Goal: Task Accomplishment & Management: Manage account settings

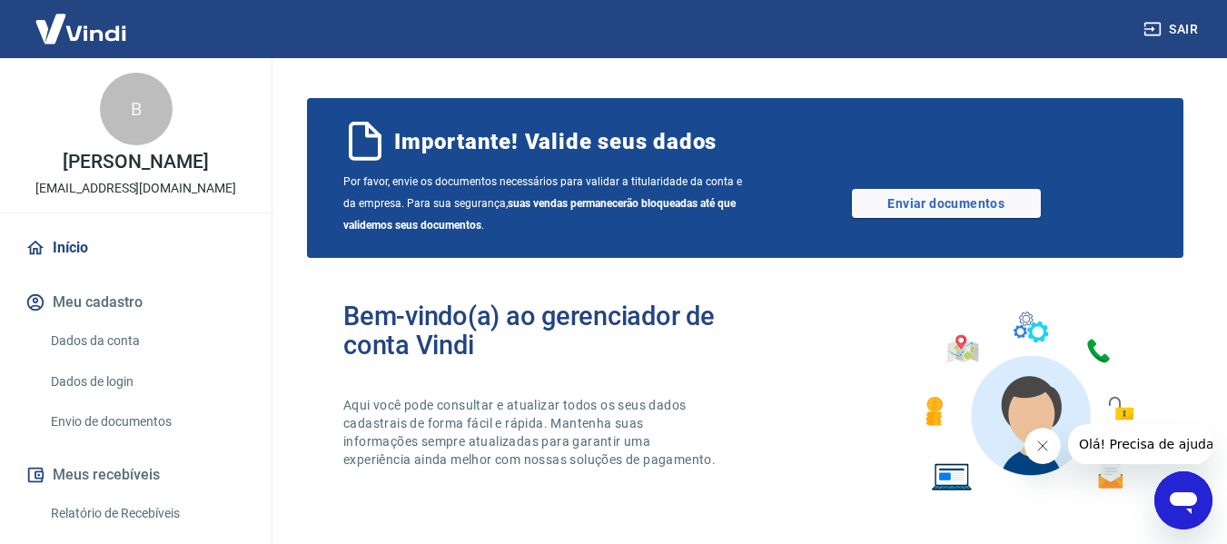
click at [88, 322] on button "Meu cadastro" at bounding box center [136, 302] width 228 height 40
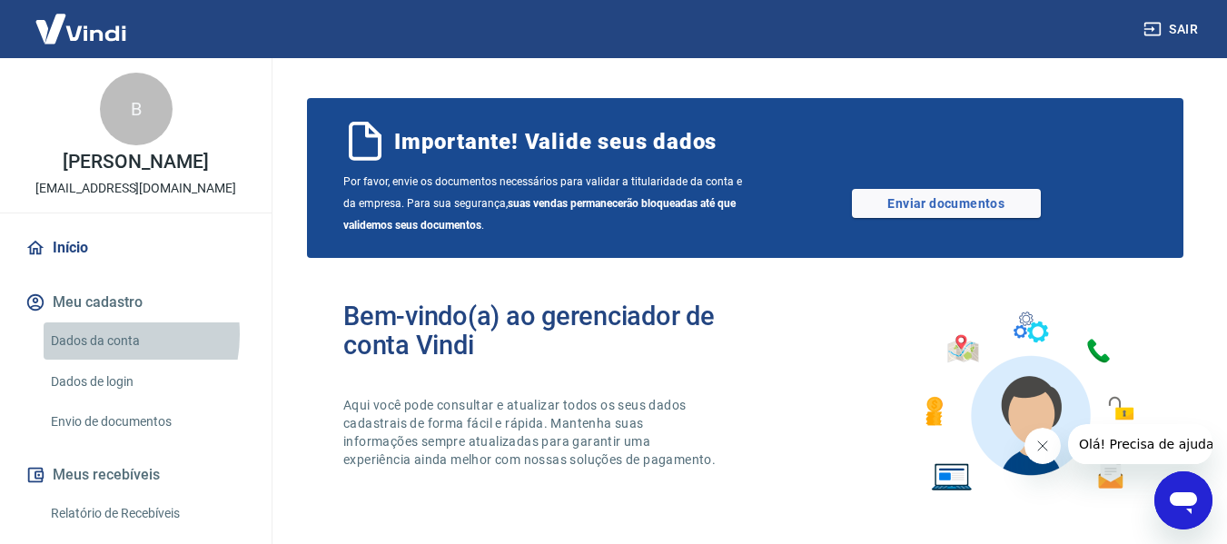
click at [91, 353] on link "Dados da conta" at bounding box center [147, 340] width 206 height 37
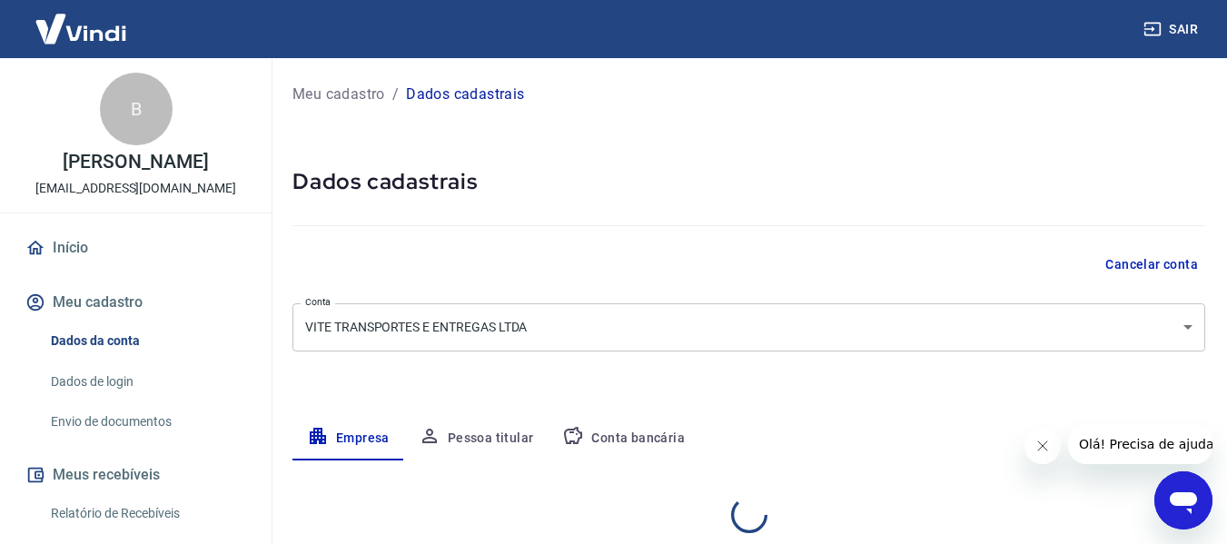
select select "SP"
select select "business"
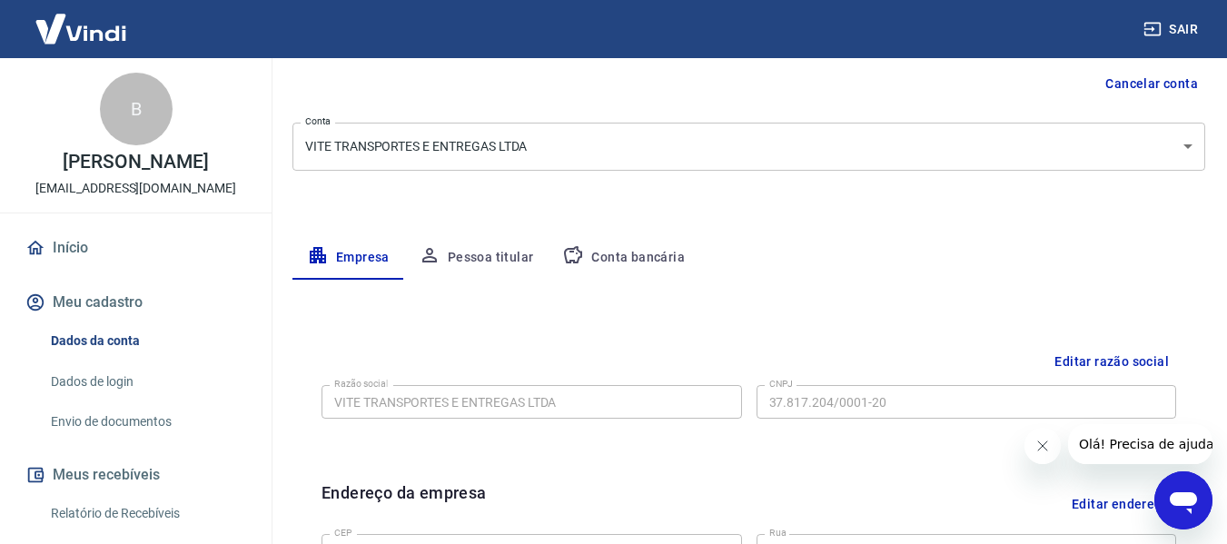
scroll to position [182, 0]
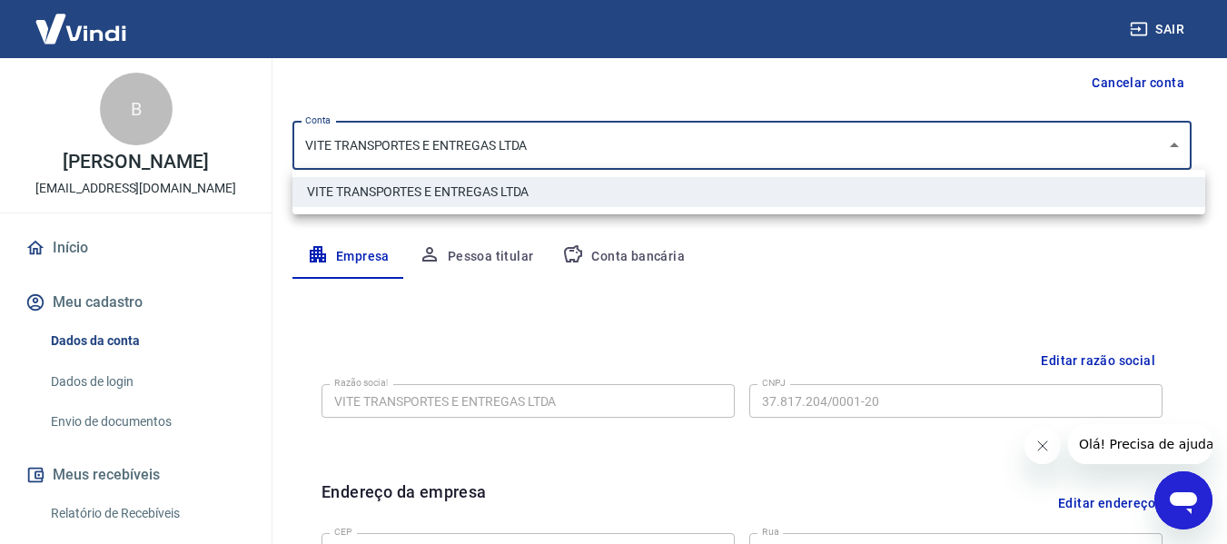
click at [726, 161] on body "Sair B [PERSON_NAME] Moura [EMAIL_ADDRESS][DOMAIN_NAME] Início Meu cadastro Dad…" at bounding box center [613, 90] width 1227 height 544
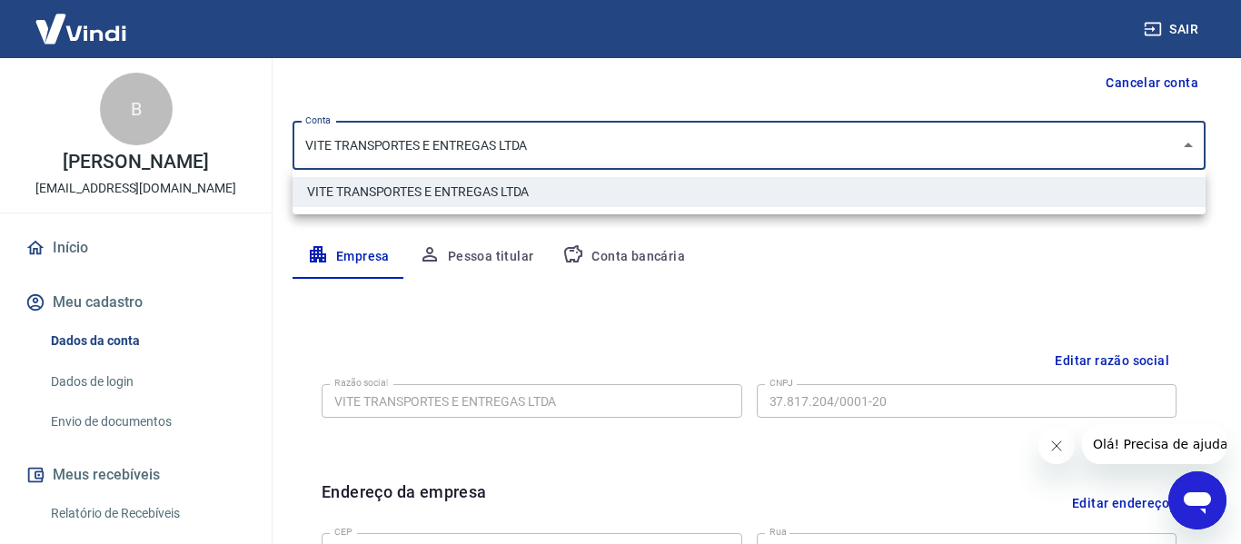
click at [726, 161] on div at bounding box center [620, 272] width 1241 height 544
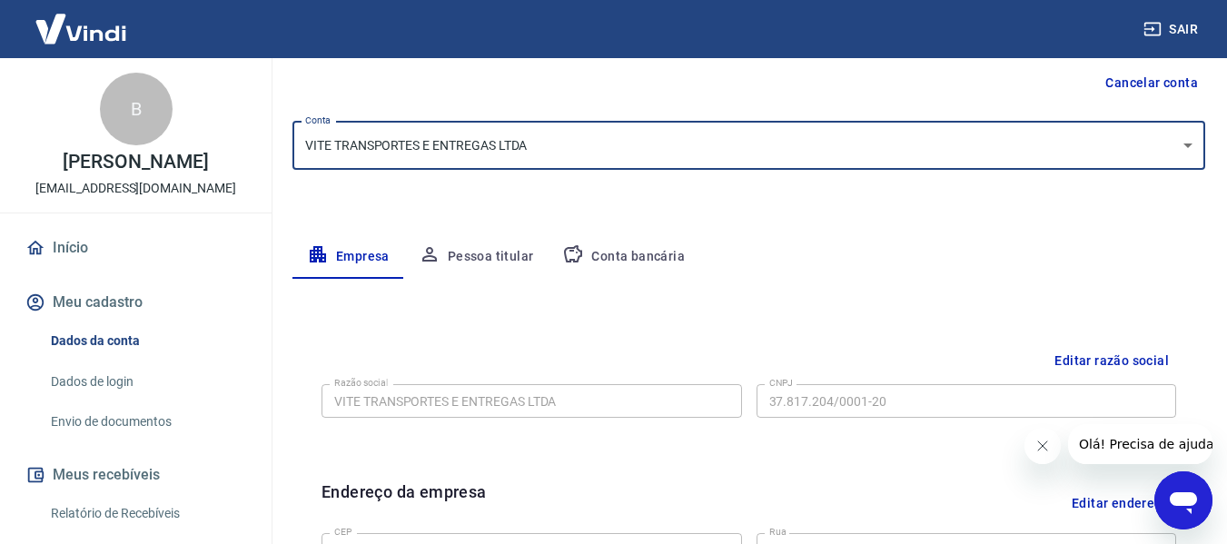
scroll to position [363, 0]
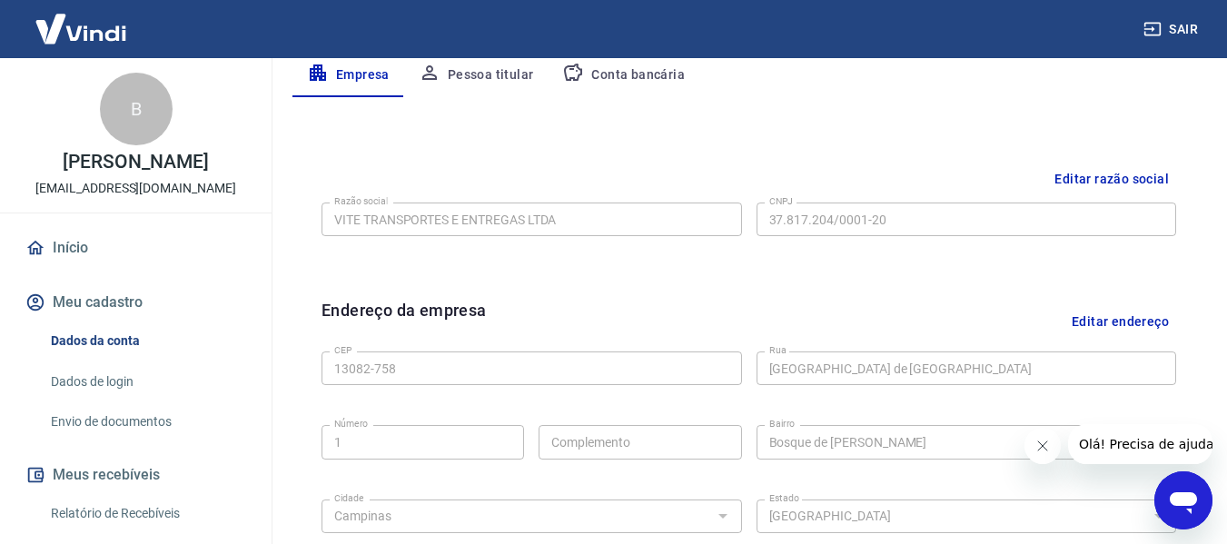
click at [1085, 175] on button "Editar razão social" at bounding box center [1111, 180] width 129 height 34
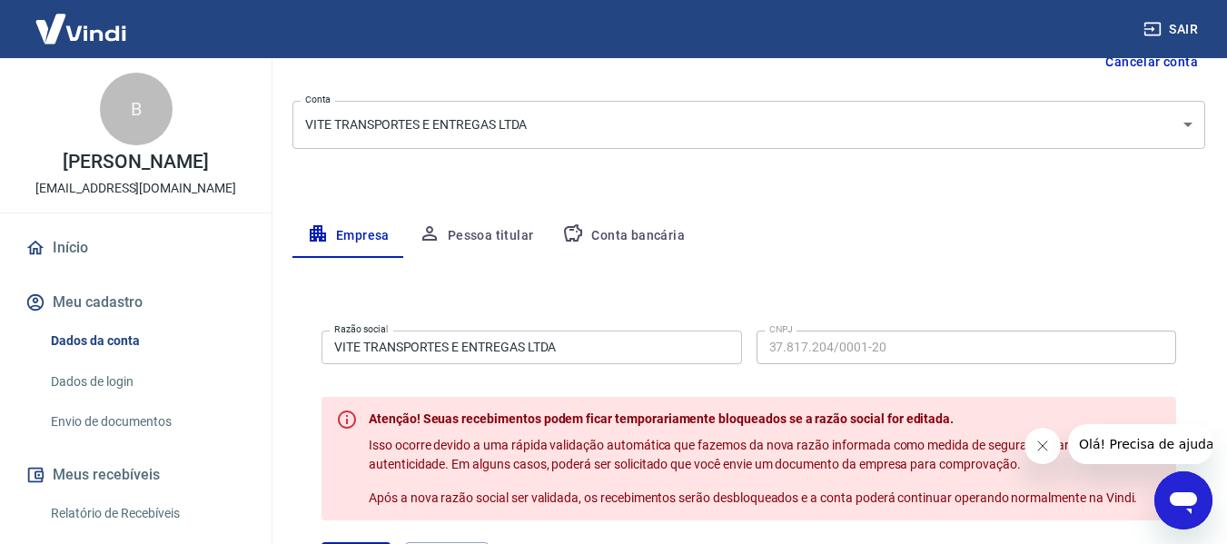
scroll to position [182, 0]
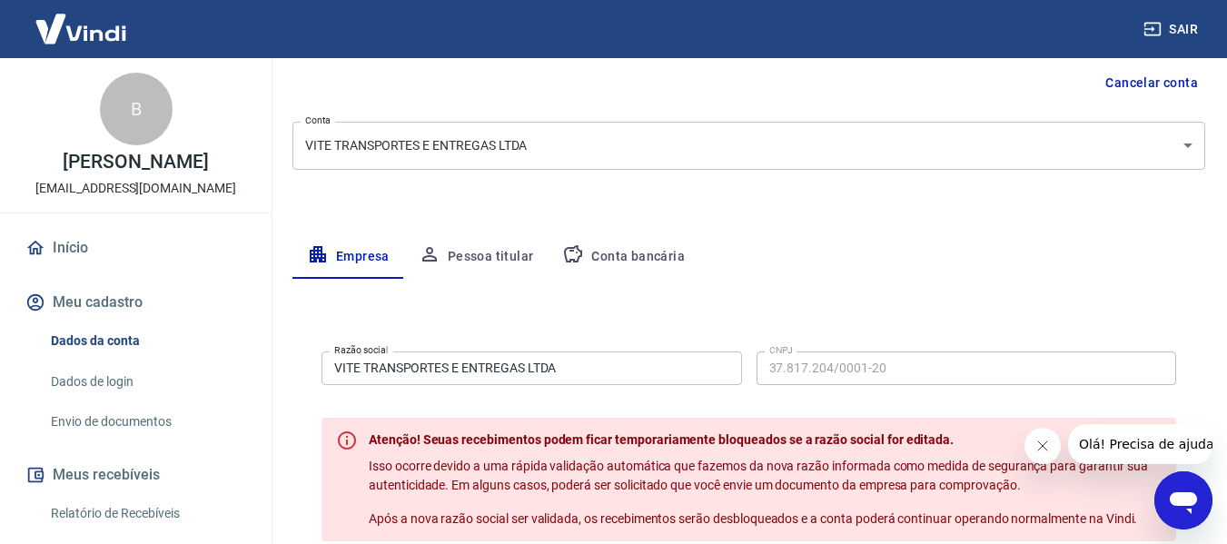
click at [783, 273] on div "Empresa Pessoa titular Conta bancária" at bounding box center [748, 257] width 913 height 44
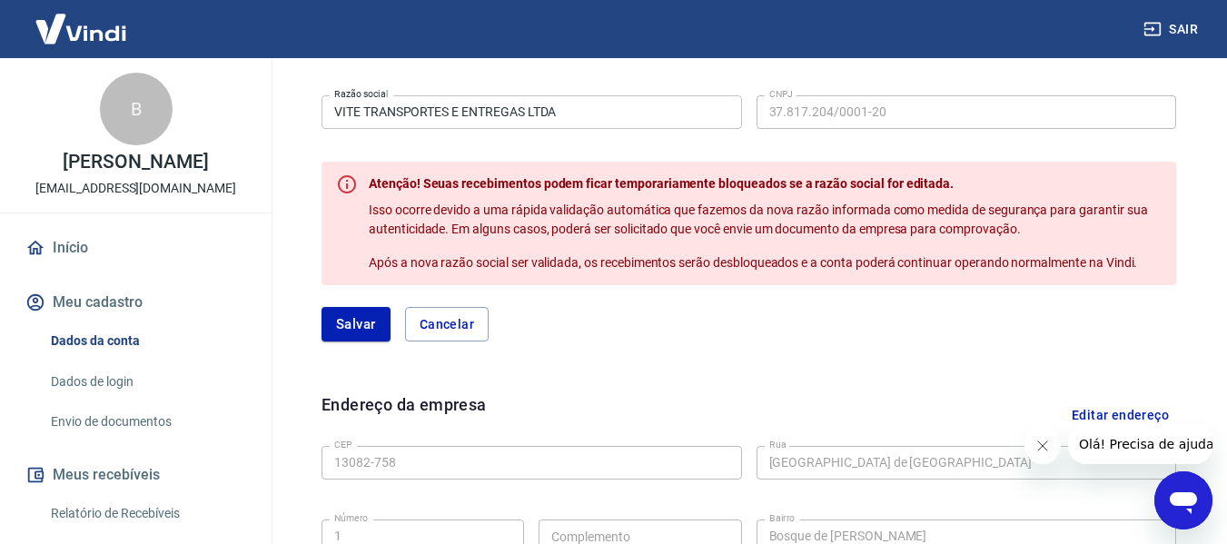
scroll to position [454, 0]
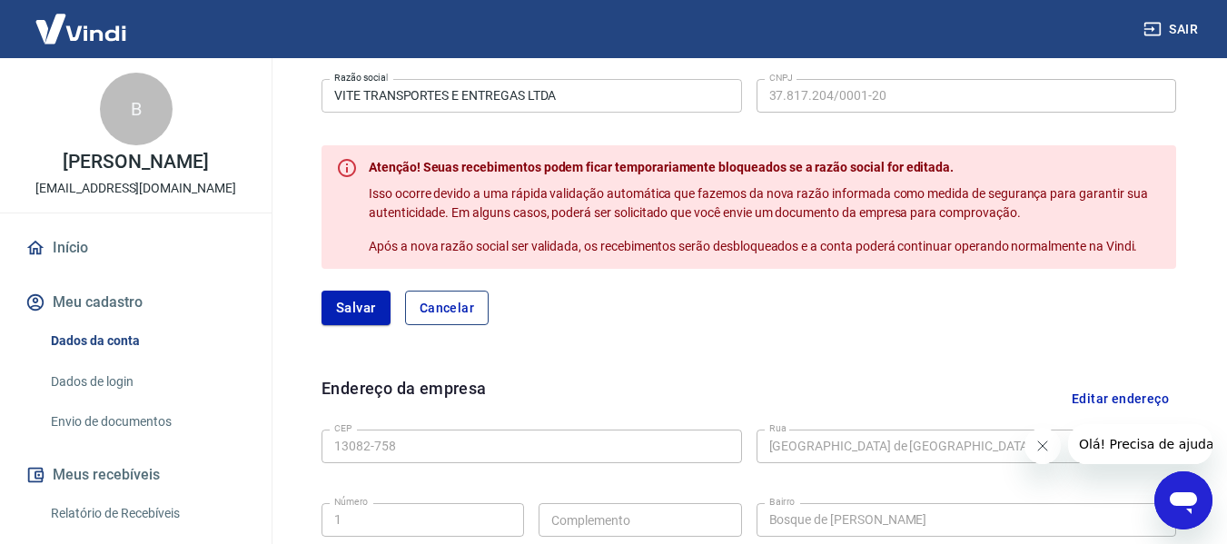
click at [448, 302] on button "Cancelar" at bounding box center [447, 308] width 84 height 35
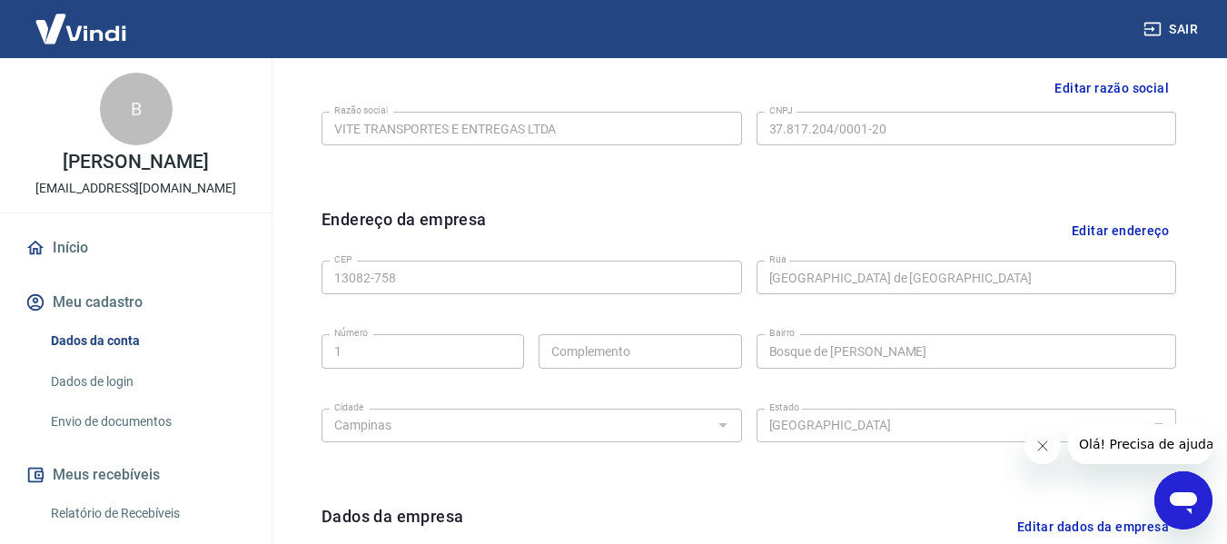
scroll to position [363, 0]
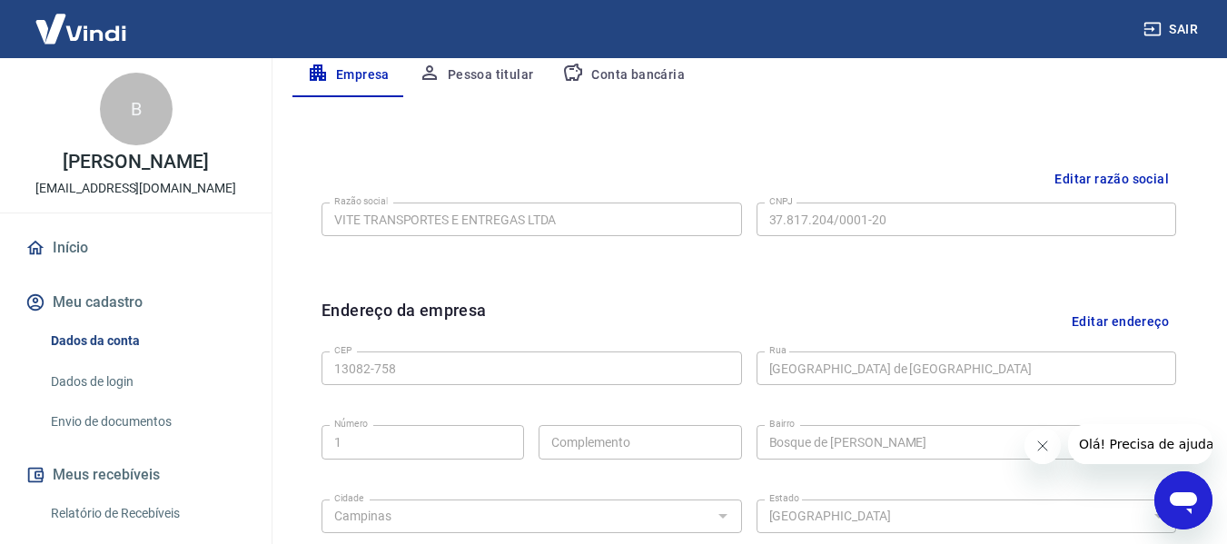
click at [84, 314] on button "Meu cadastro" at bounding box center [136, 302] width 228 height 40
click at [480, 77] on button "Pessoa titular" at bounding box center [476, 76] width 144 height 44
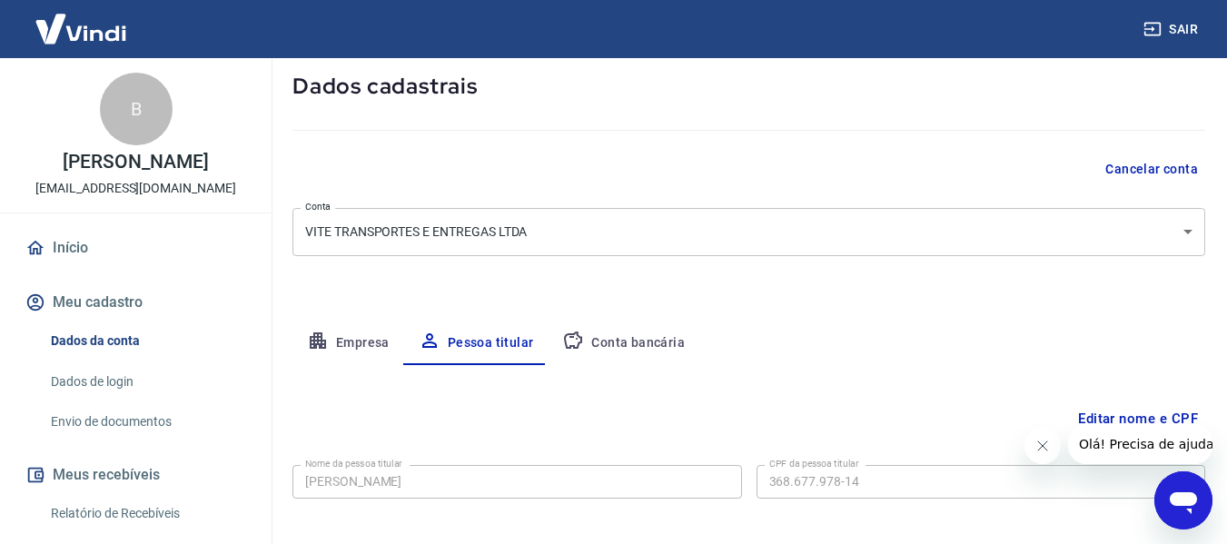
scroll to position [0, 0]
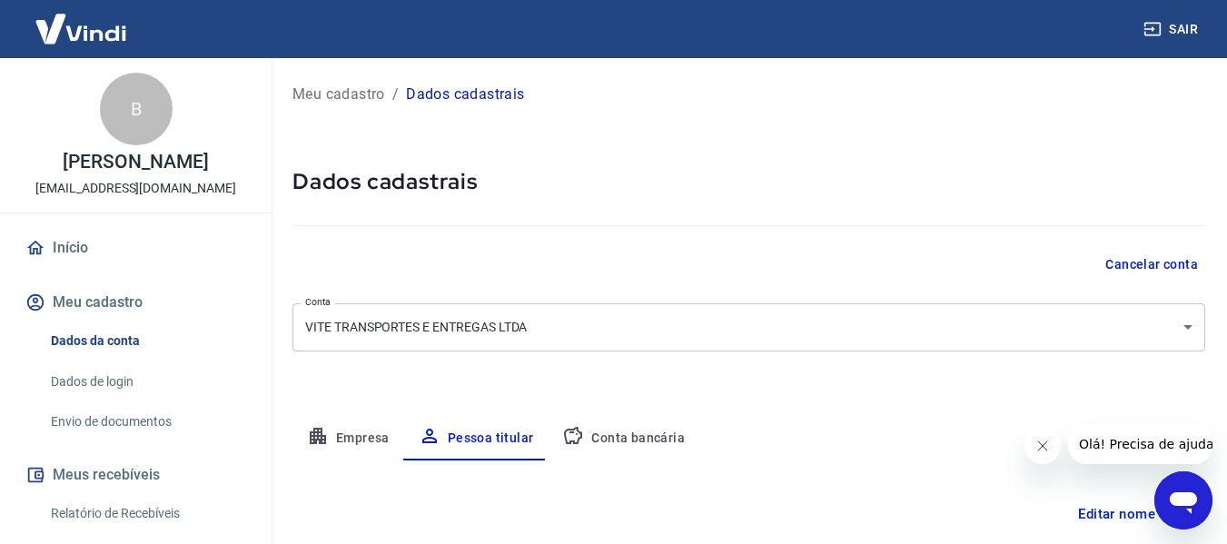
click at [367, 103] on p "Meu cadastro" at bounding box center [338, 95] width 93 height 22
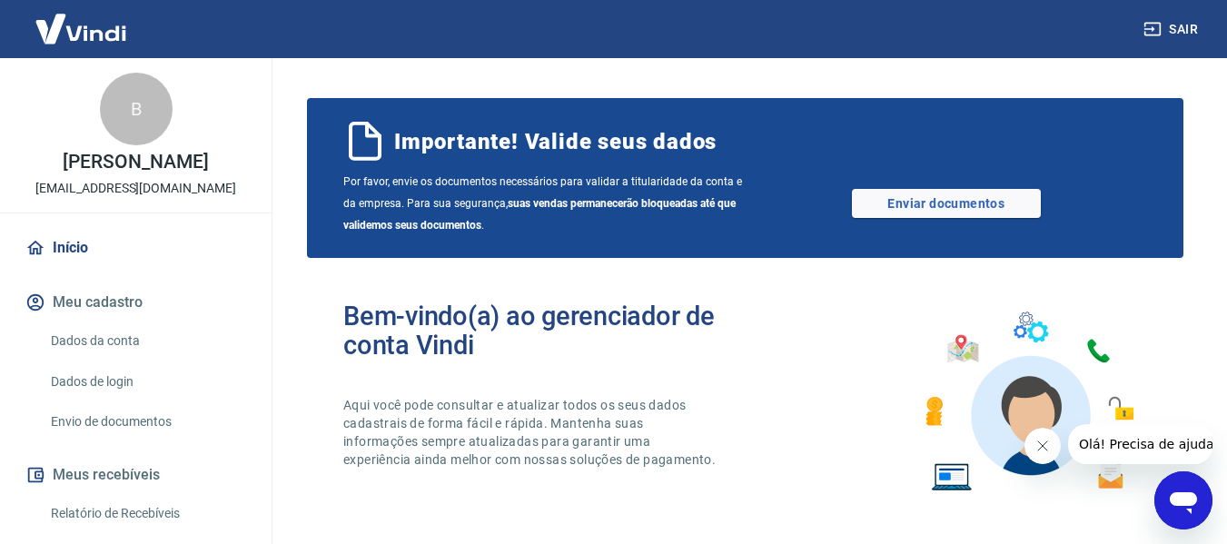
click at [1035, 443] on icon "Fechar mensagem da empresa" at bounding box center [1041, 446] width 15 height 15
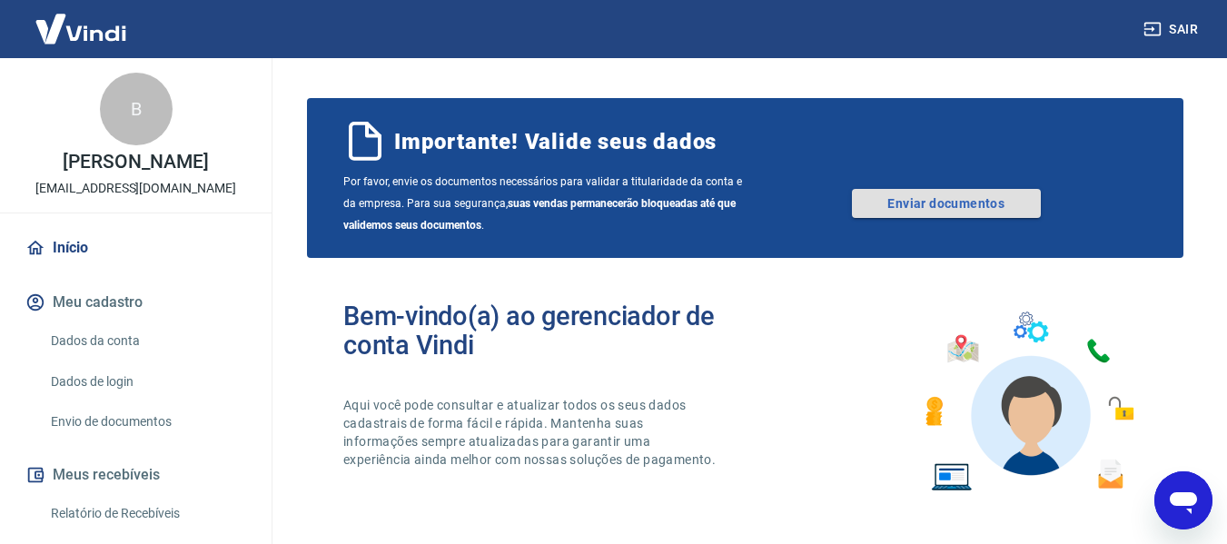
click at [922, 213] on link "Enviar documentos" at bounding box center [946, 203] width 189 height 29
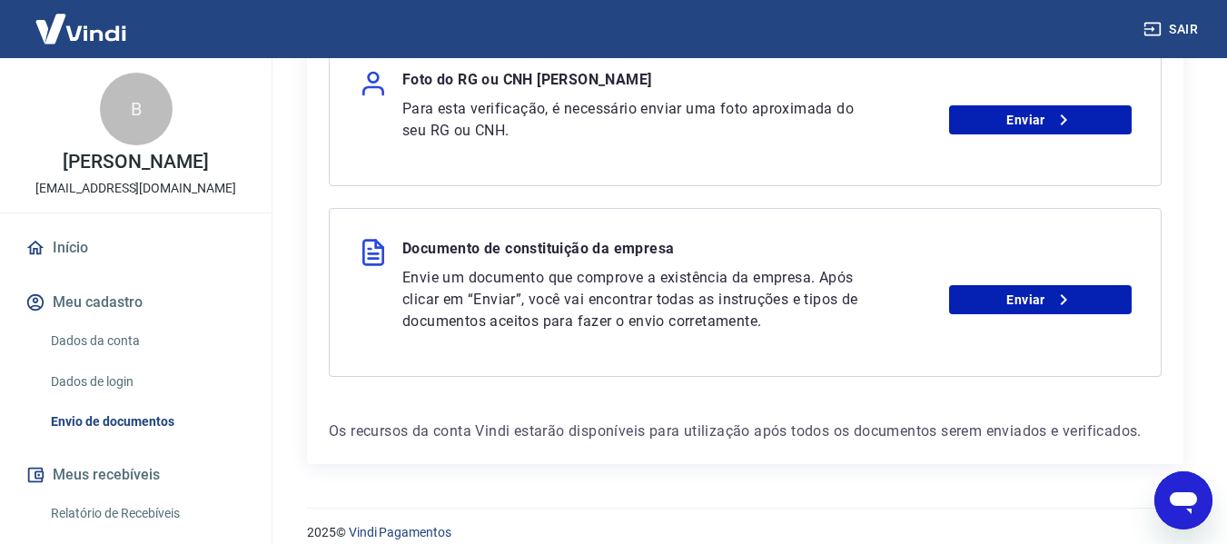
scroll to position [880, 0]
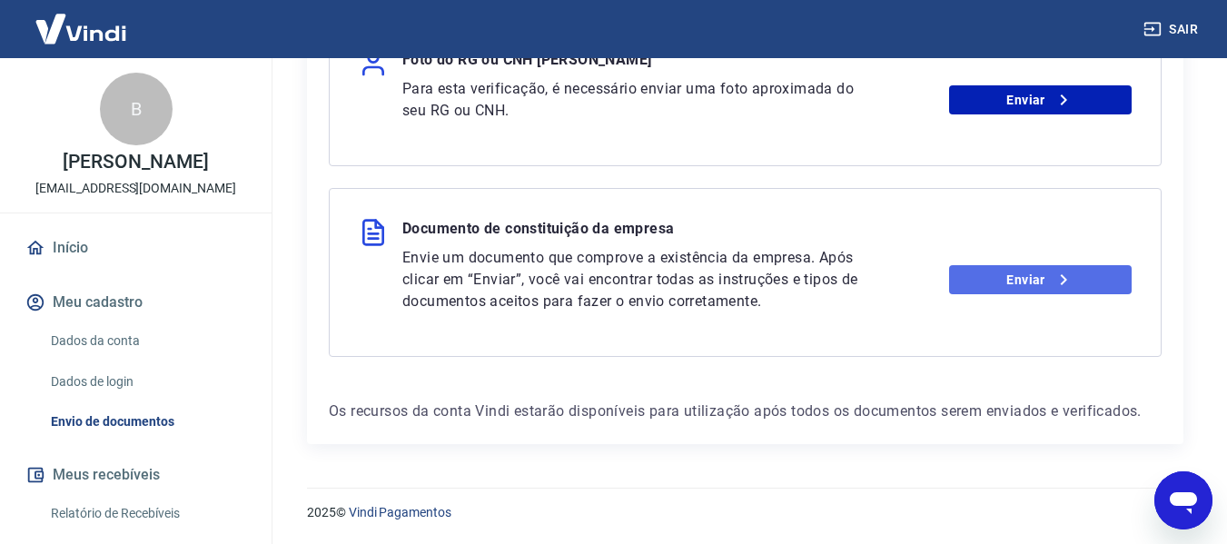
click at [968, 285] on link "Enviar" at bounding box center [1040, 279] width 183 height 29
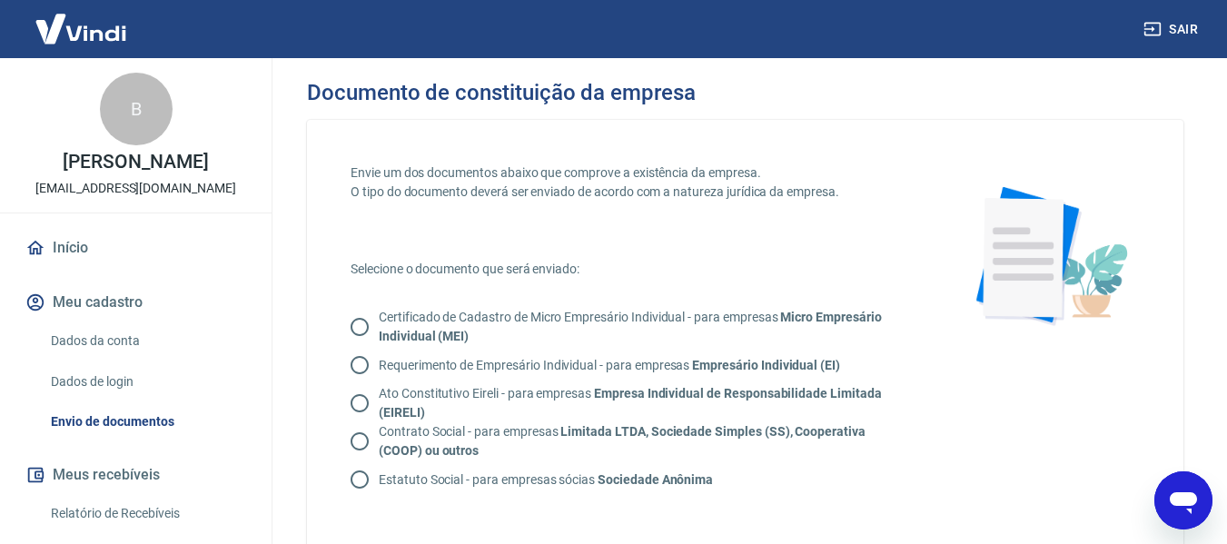
scroll to position [91, 0]
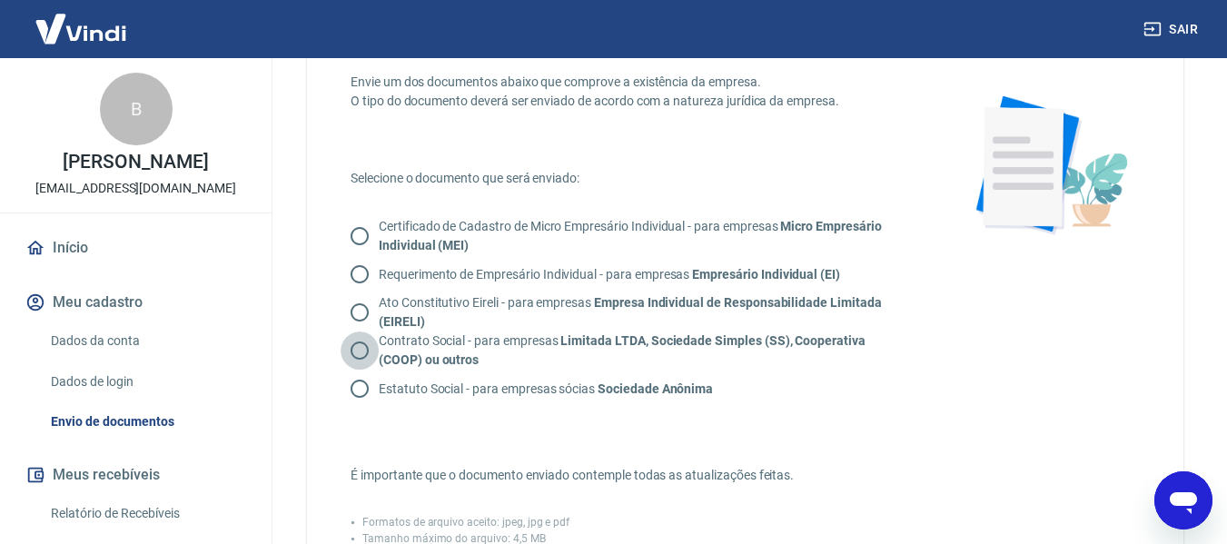
click at [363, 350] on input "Contrato Social - para empresas Limitada LTDA, Sociedade Simples (SS), Cooperat…" at bounding box center [360, 350] width 38 height 38
radio input "true"
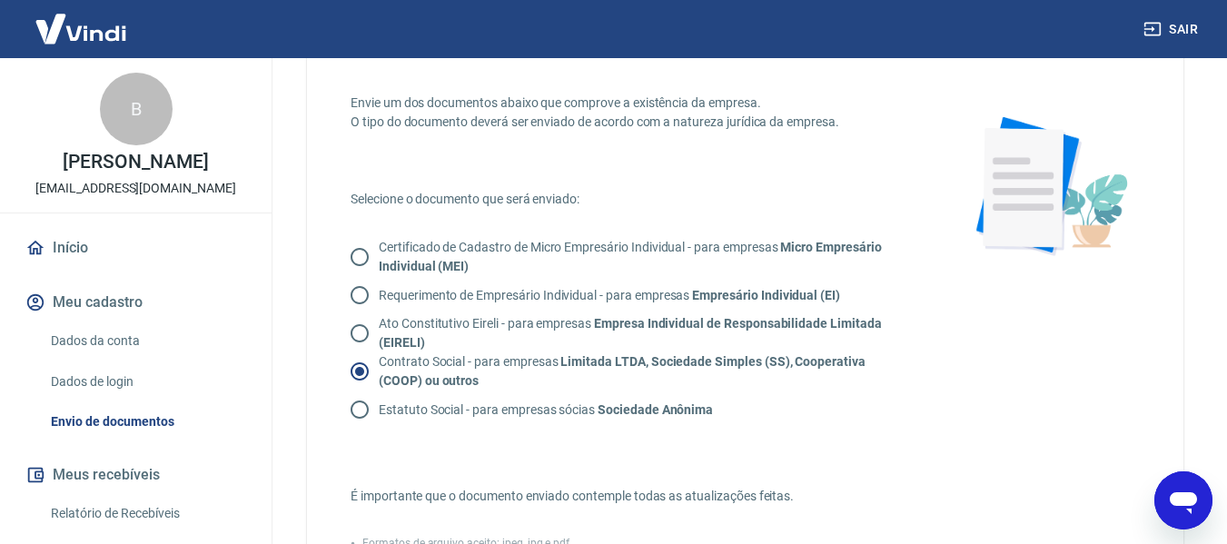
scroll to position [0, 0]
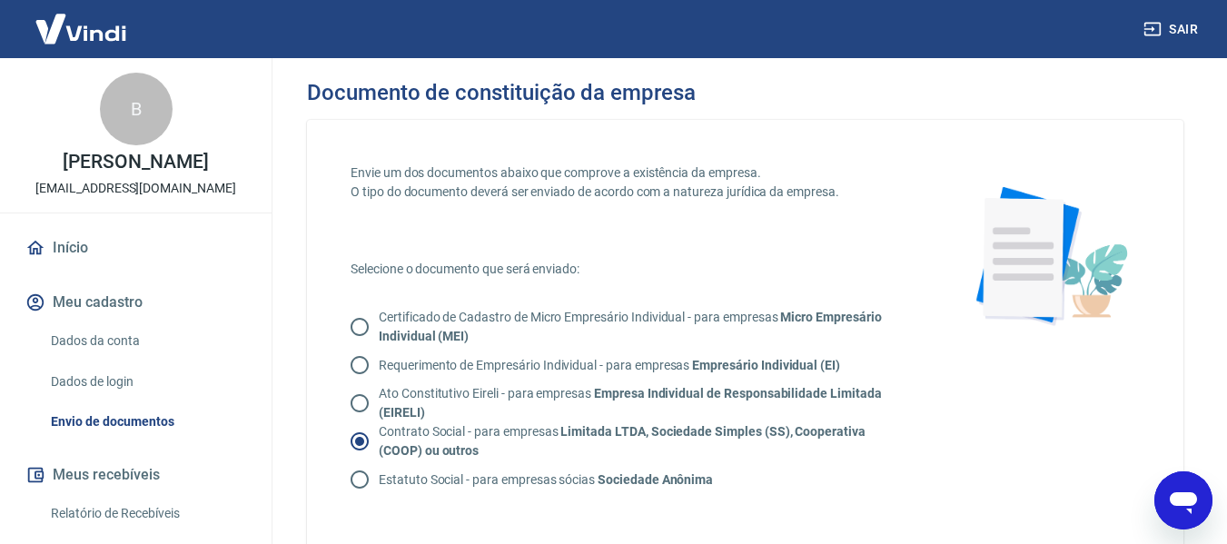
click at [110, 318] on button "Meu cadastro" at bounding box center [136, 302] width 228 height 40
click at [108, 354] on link "Dados da conta" at bounding box center [147, 340] width 206 height 37
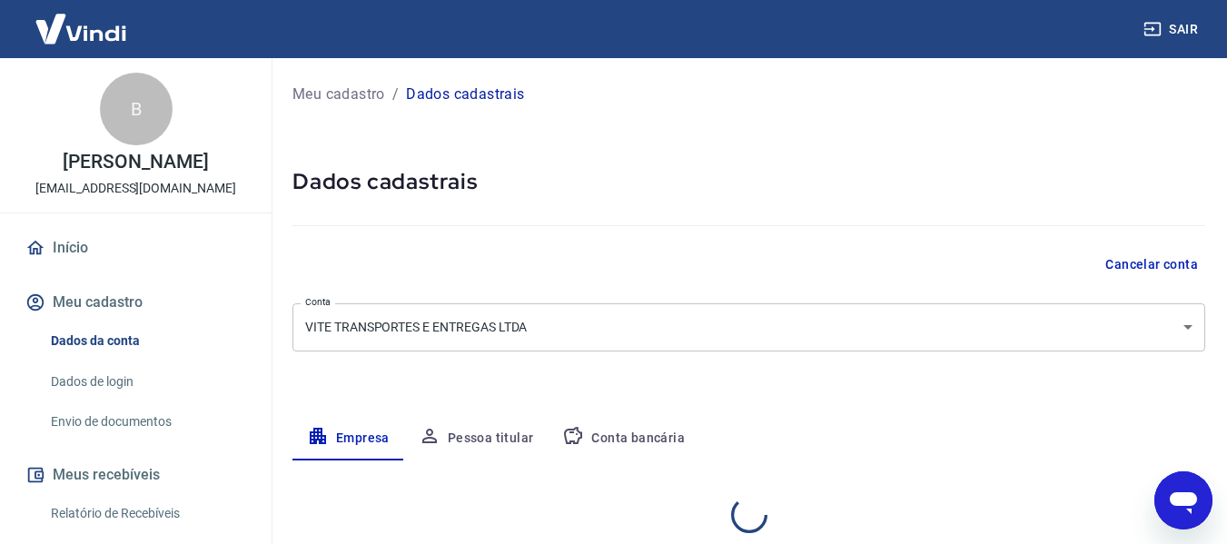
select select "SP"
select select "business"
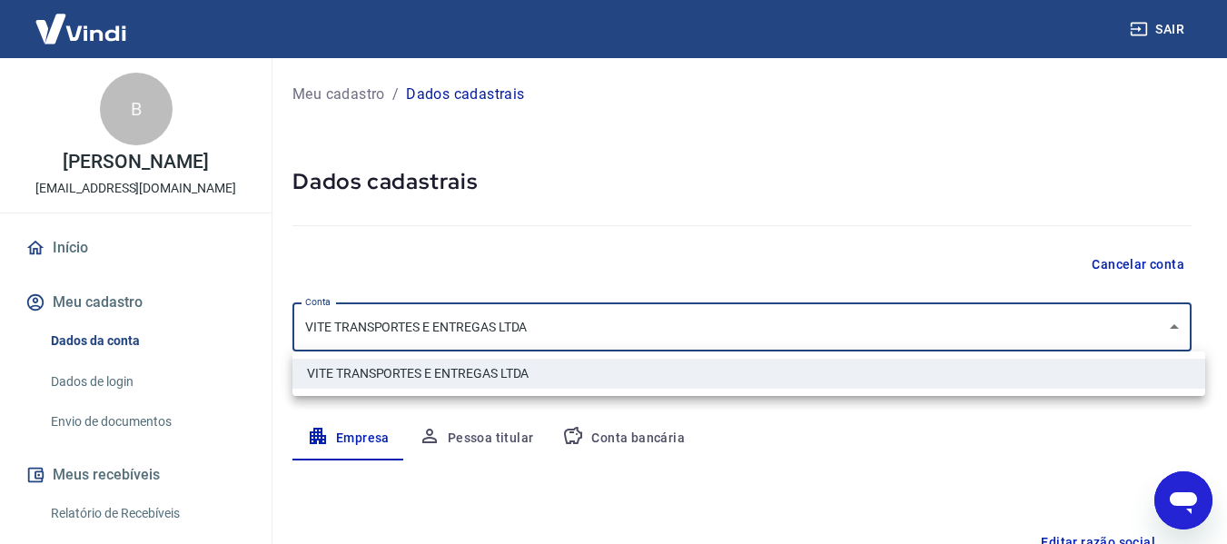
click at [591, 321] on body "Sair B [PERSON_NAME] Moura [EMAIL_ADDRESS][DOMAIN_NAME] Início Meu cadastro Dad…" at bounding box center [613, 272] width 1227 height 544
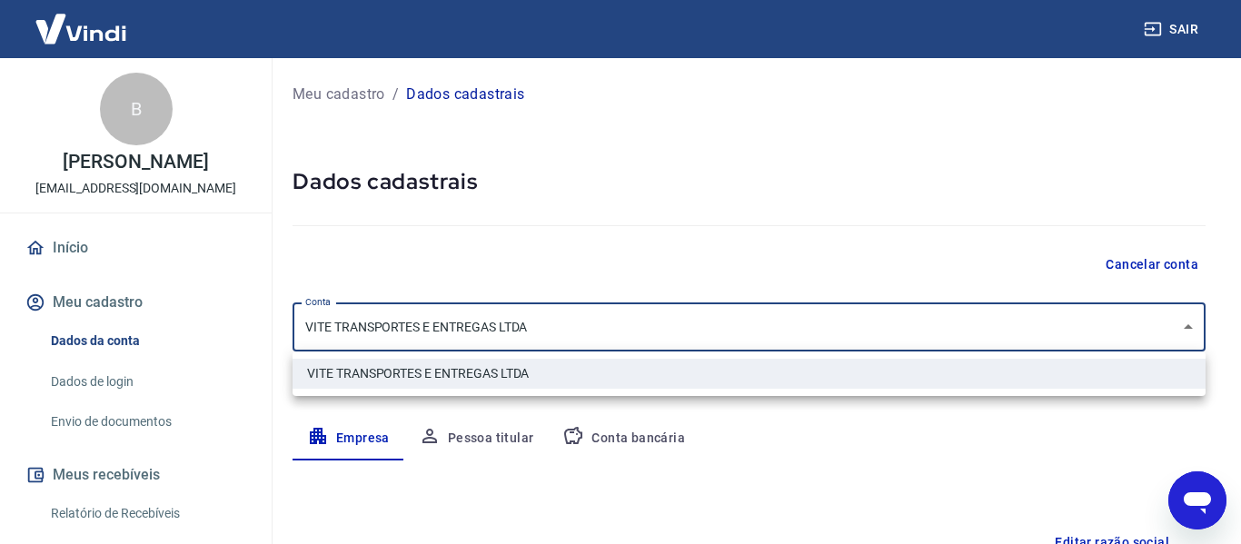
click at [591, 321] on div at bounding box center [620, 272] width 1241 height 544
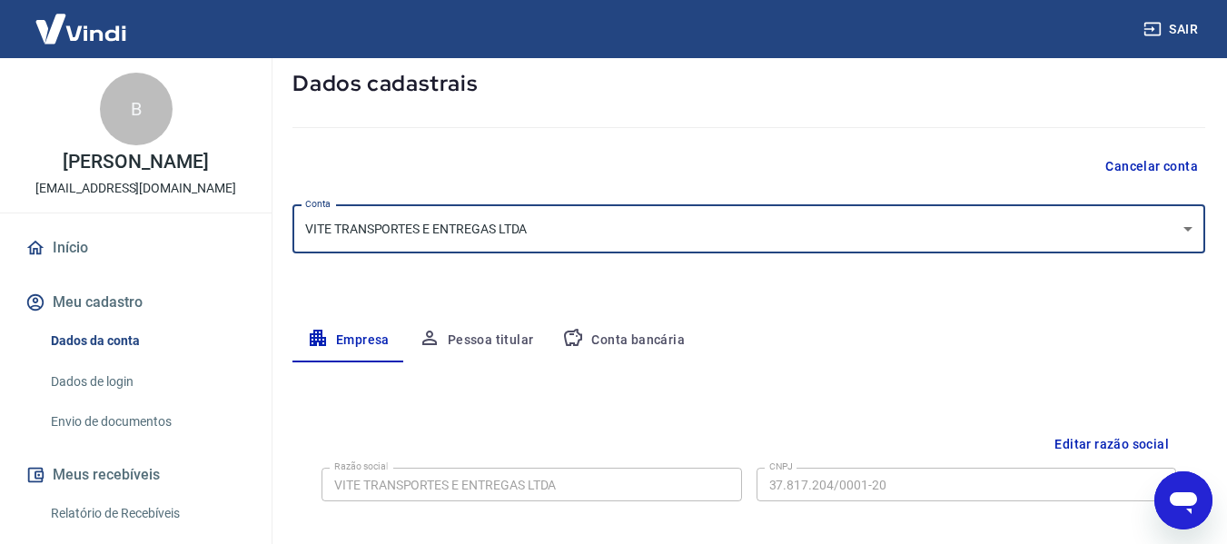
scroll to position [91, 0]
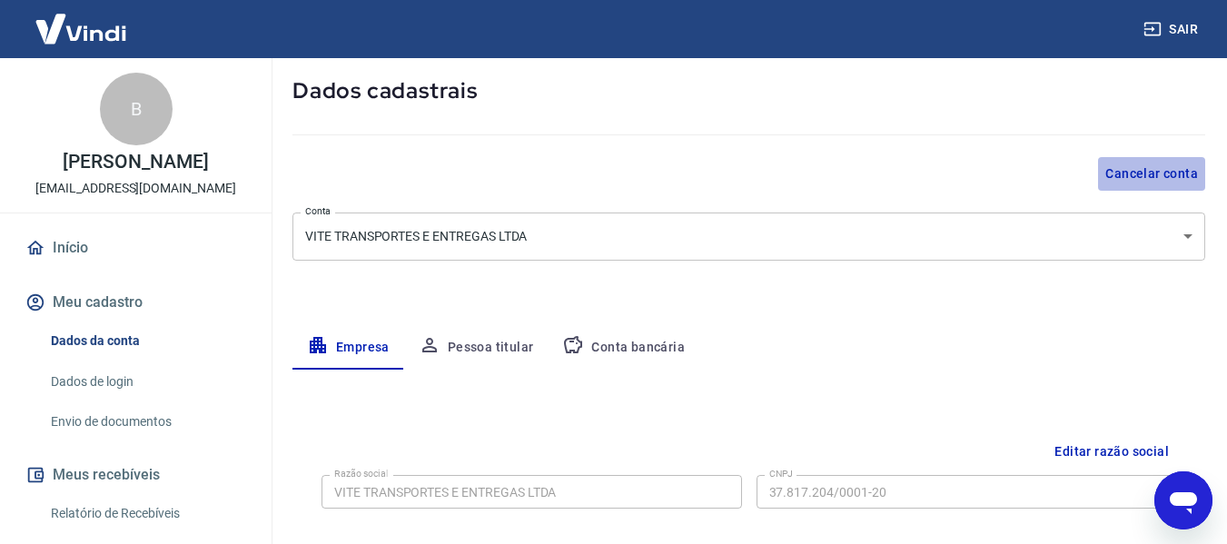
click at [1155, 165] on button "Cancelar conta" at bounding box center [1151, 174] width 107 height 34
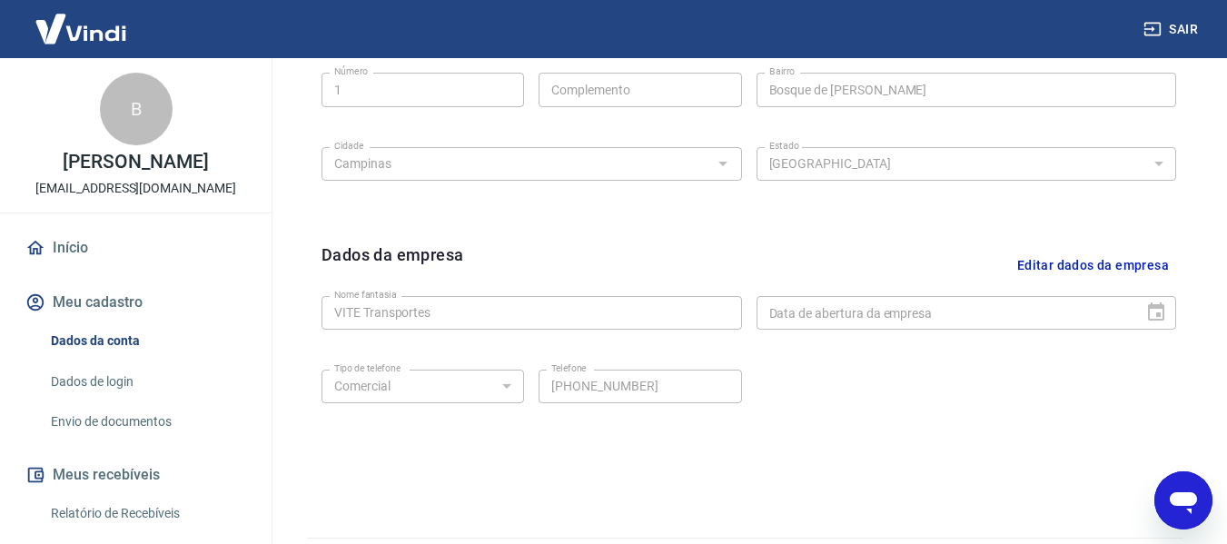
scroll to position [727, 0]
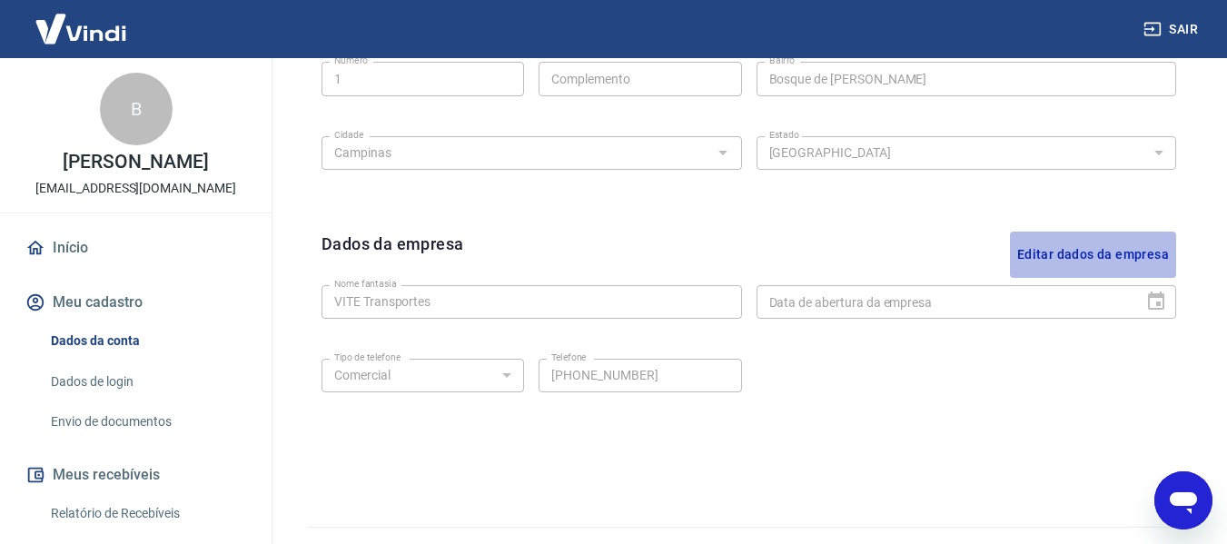
click at [1048, 256] on button "Editar dados da empresa" at bounding box center [1093, 255] width 166 height 46
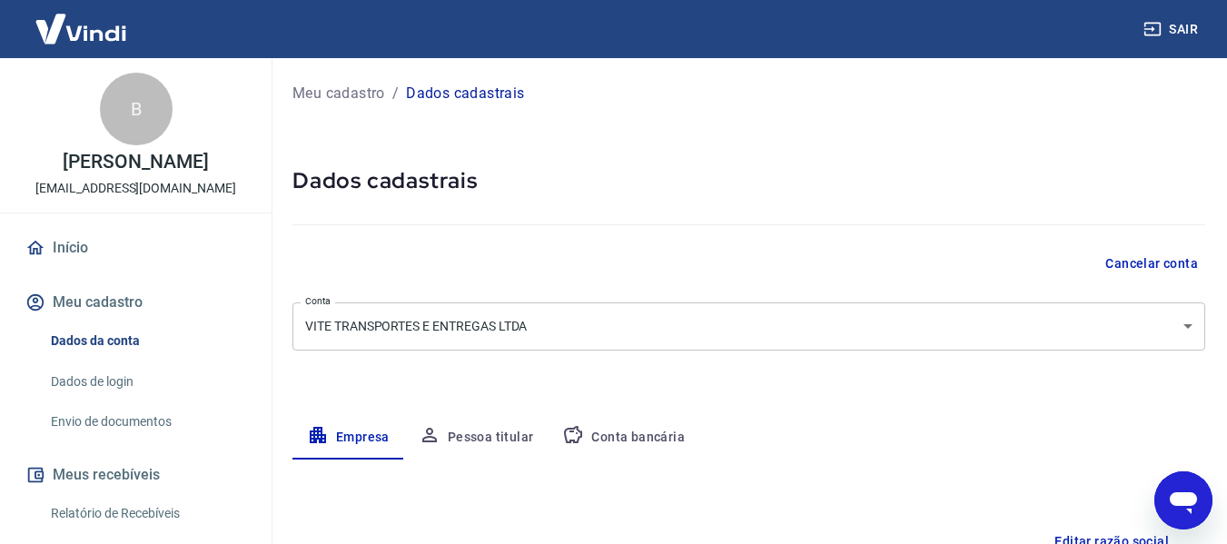
scroll to position [0, 0]
click at [311, 89] on p "Meu cadastro" at bounding box center [338, 95] width 93 height 22
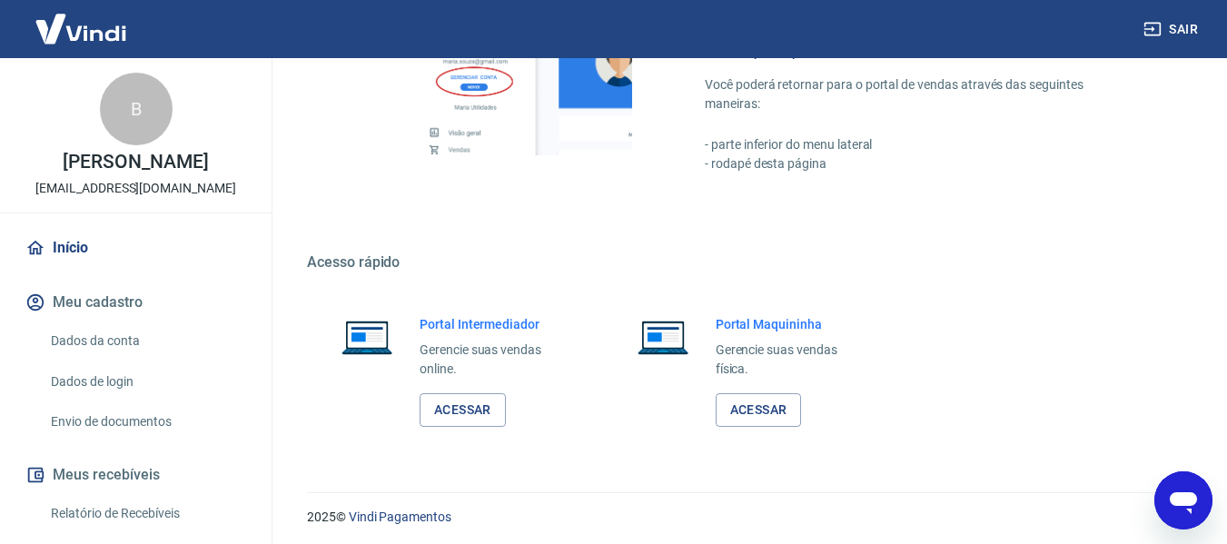
scroll to position [1110, 0]
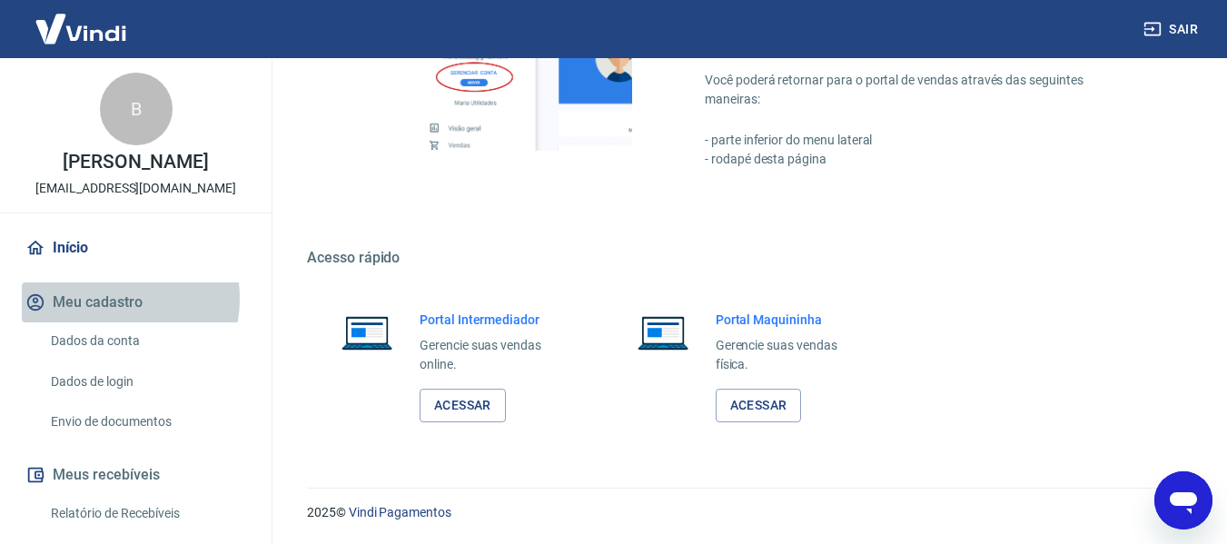
click at [110, 318] on button "Meu cadastro" at bounding box center [136, 302] width 228 height 40
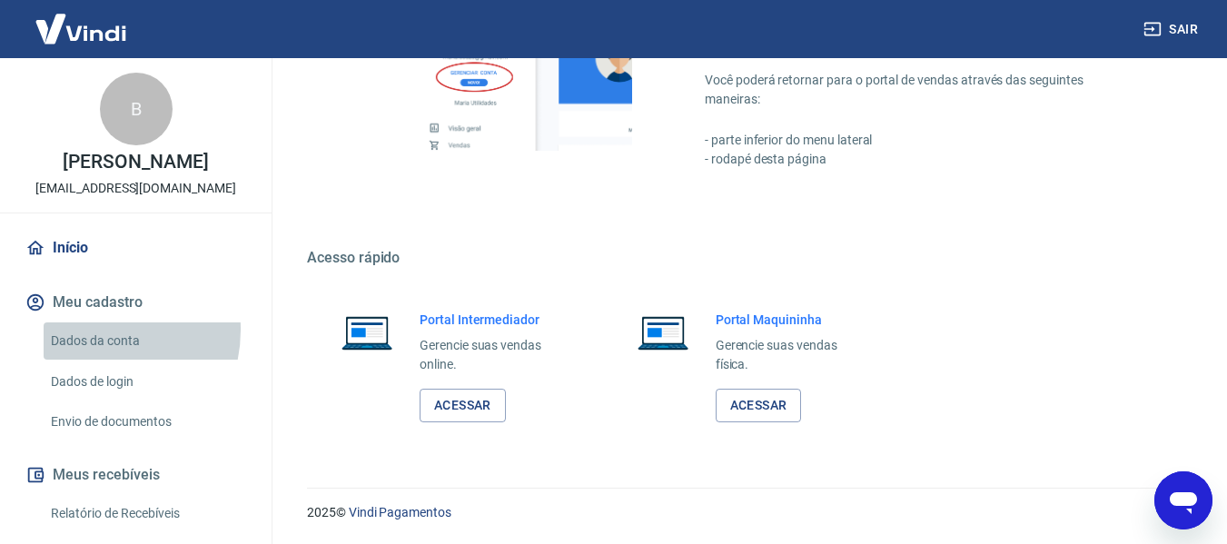
click at [91, 349] on link "Dados da conta" at bounding box center [147, 340] width 206 height 37
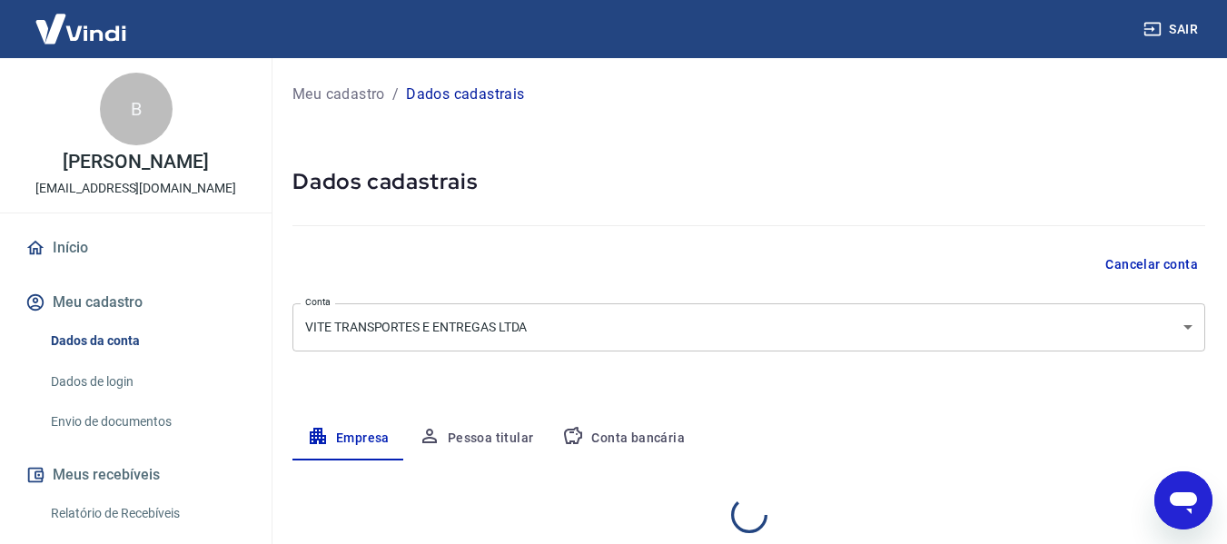
select select "SP"
select select "business"
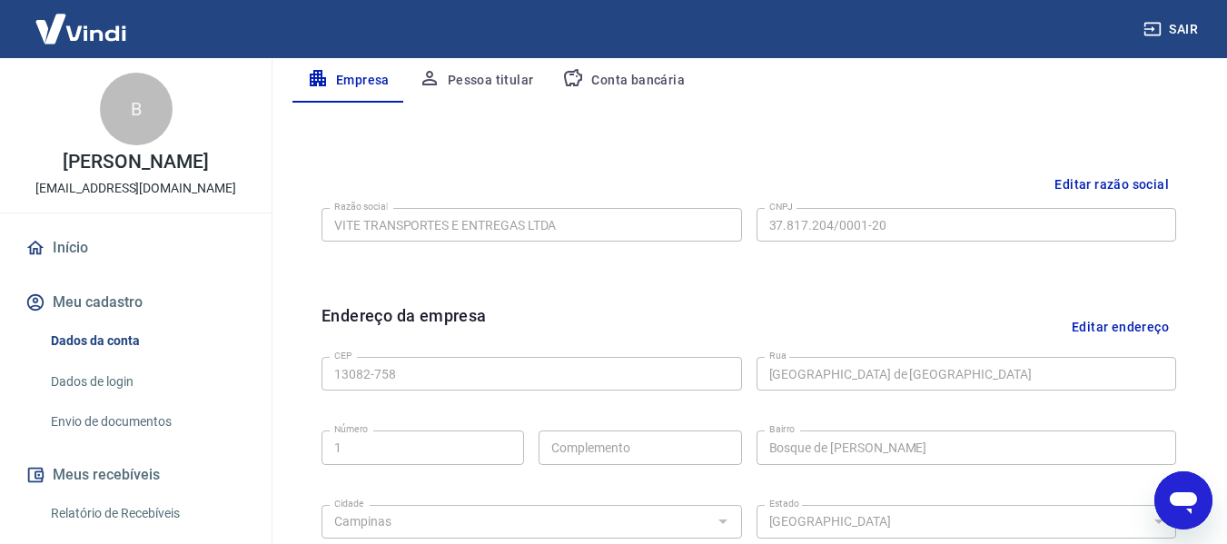
scroll to position [363, 0]
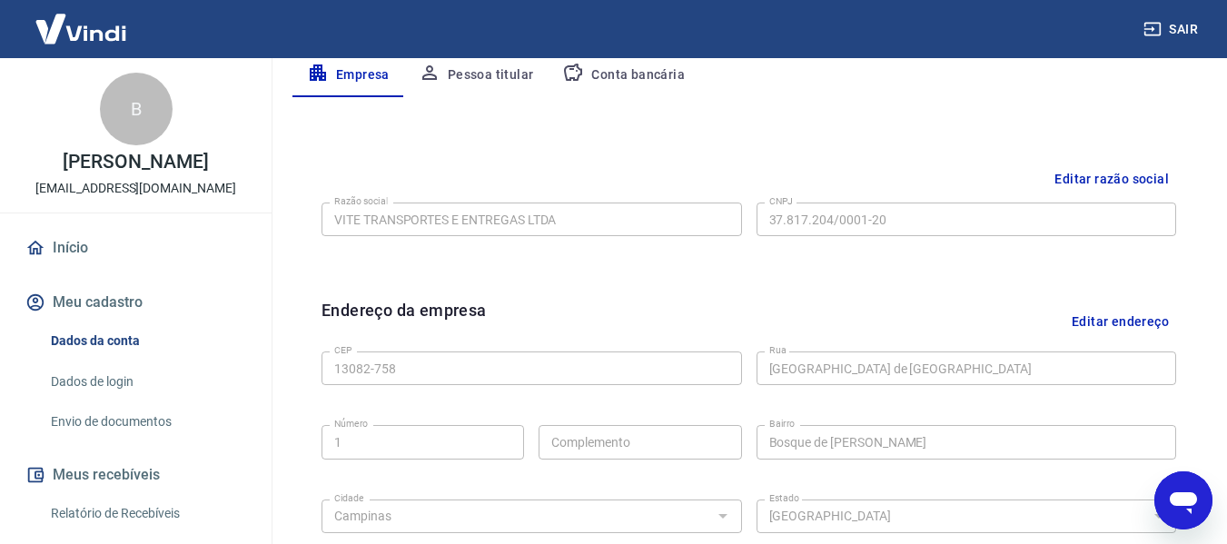
click at [487, 79] on button "Pessoa titular" at bounding box center [476, 76] width 144 height 44
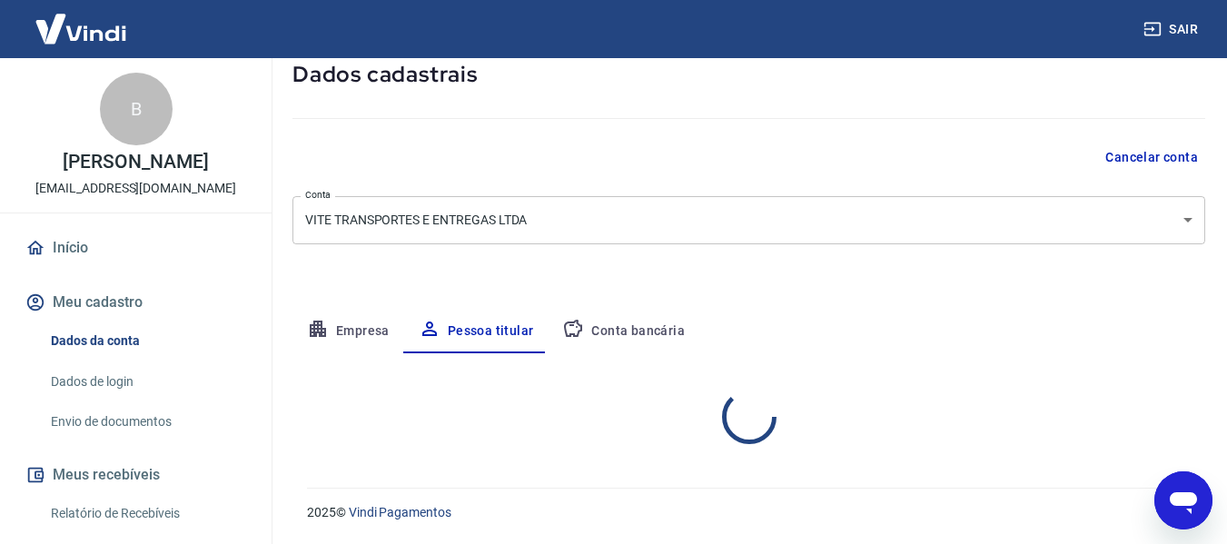
scroll to position [183, 0]
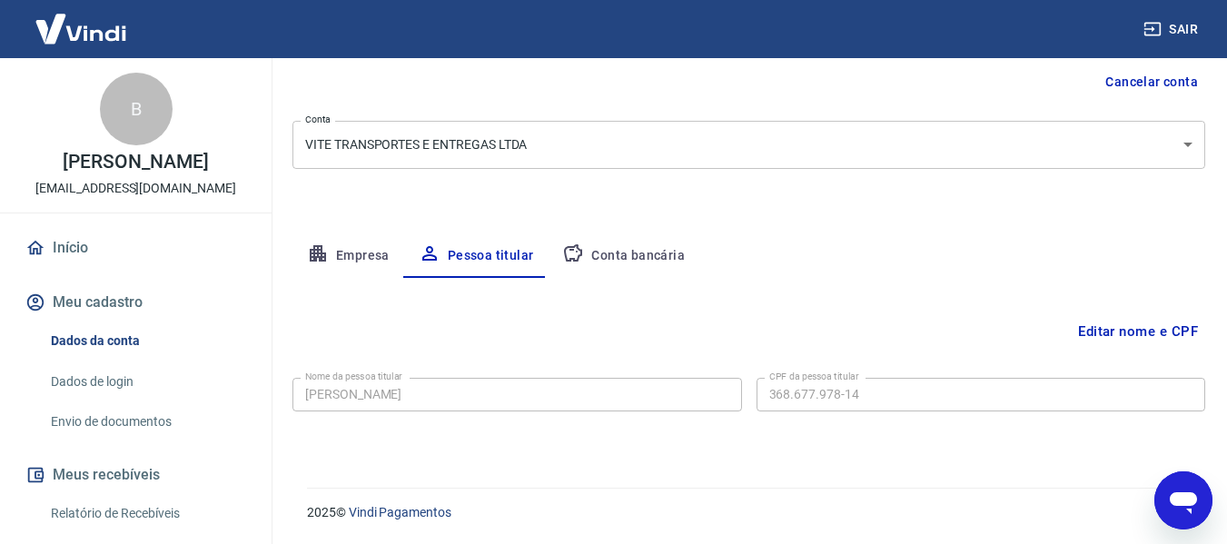
click at [595, 250] on button "Conta bancária" at bounding box center [624, 256] width 152 height 44
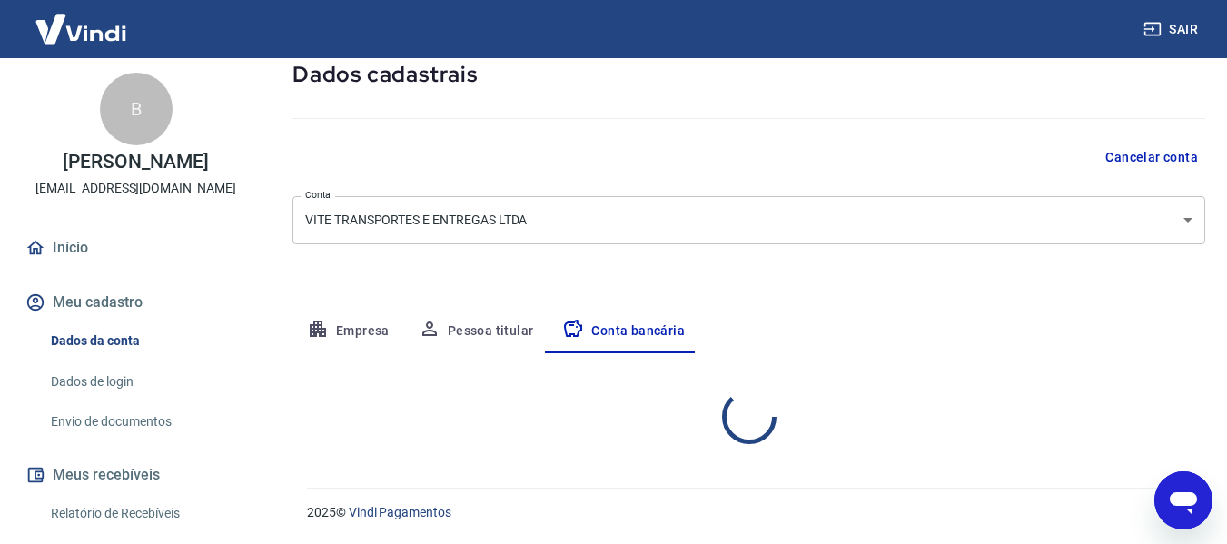
select select "1"
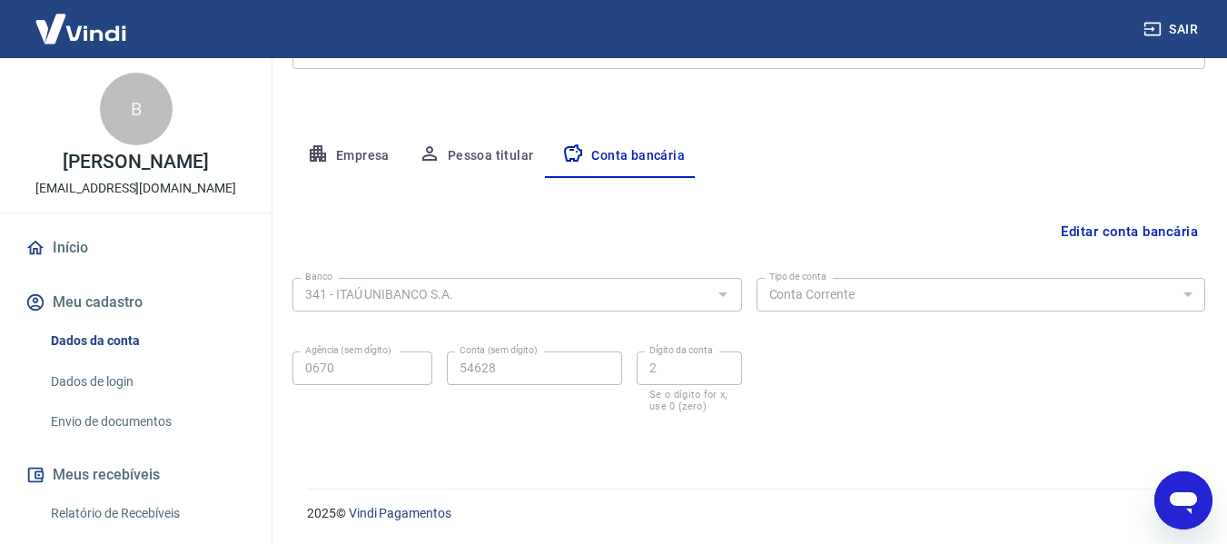
scroll to position [283, 0]
click at [339, 153] on button "Empresa" at bounding box center [348, 155] width 112 height 44
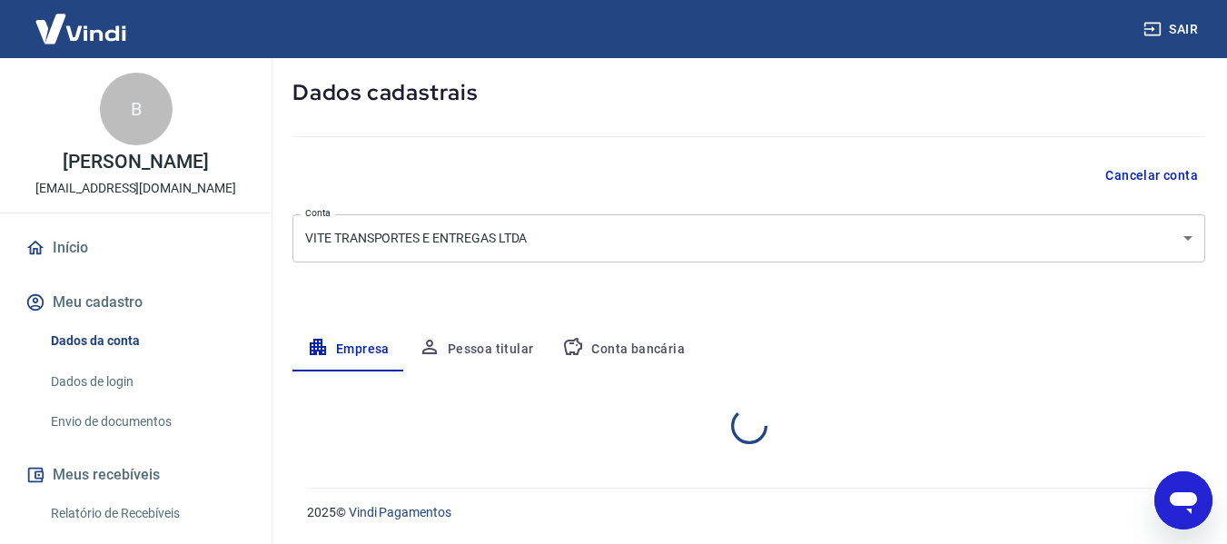
select select "SP"
select select "business"
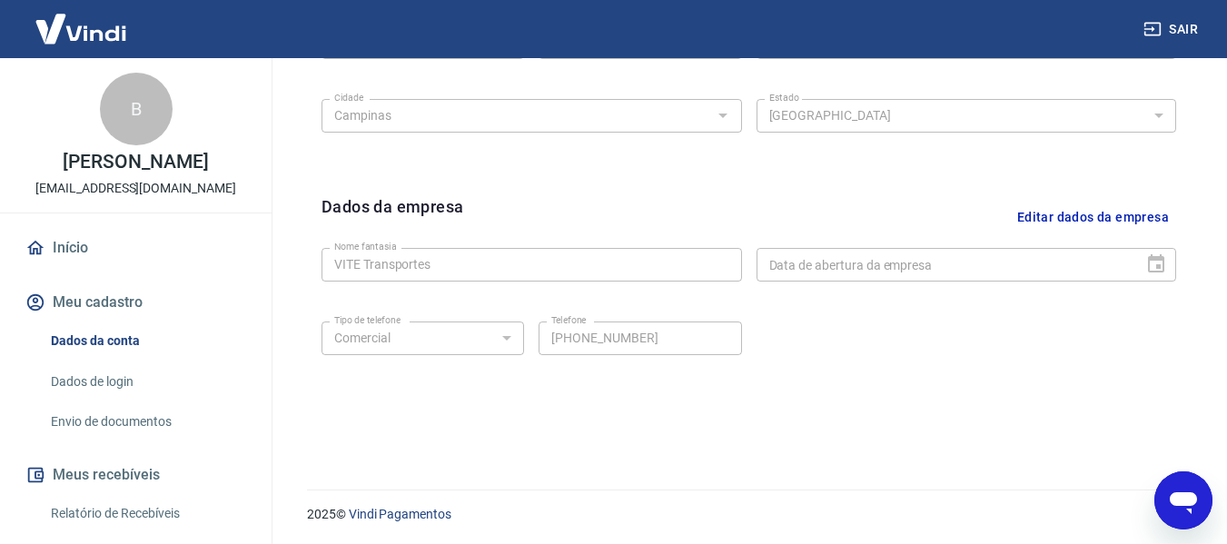
scroll to position [766, 0]
click at [1183, 495] on icon "Abrir janela de mensagens" at bounding box center [1183, 503] width 27 height 22
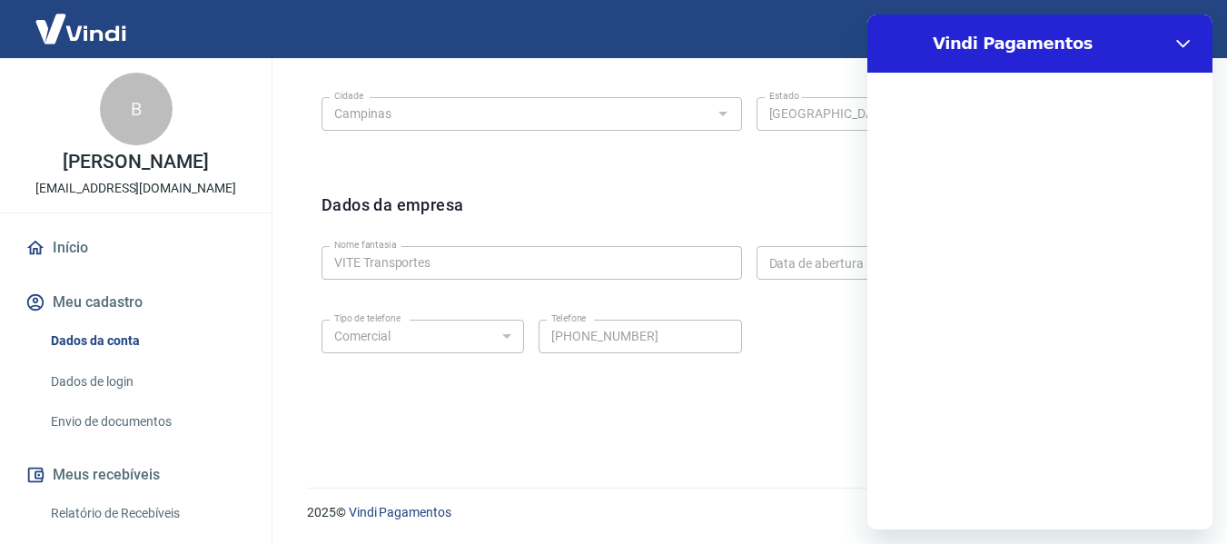
scroll to position [0, 0]
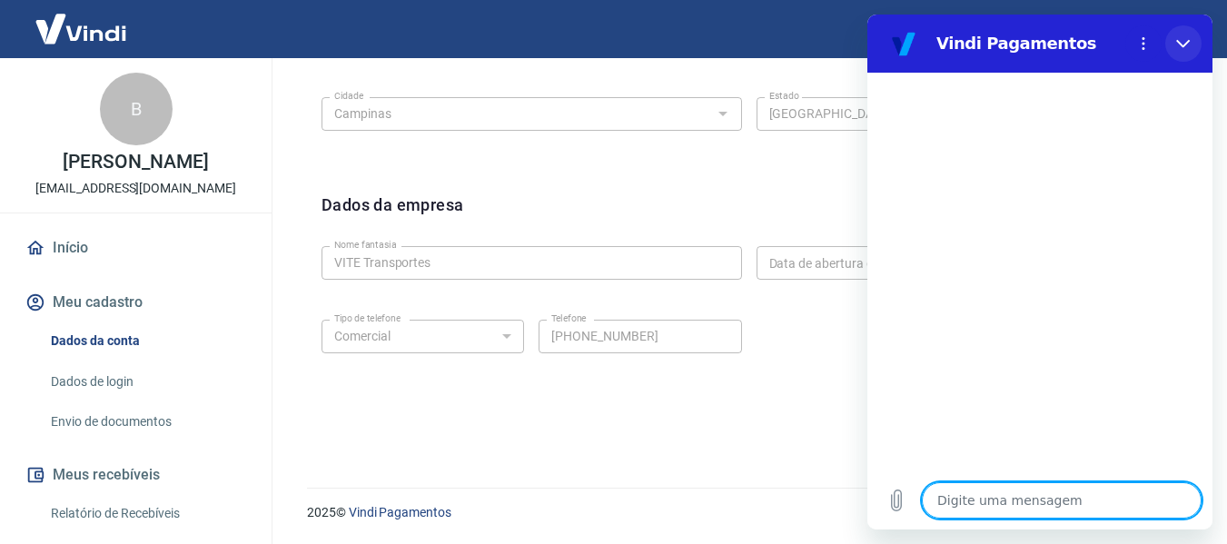
click at [1182, 53] on button "Fechar" at bounding box center [1183, 43] width 36 height 36
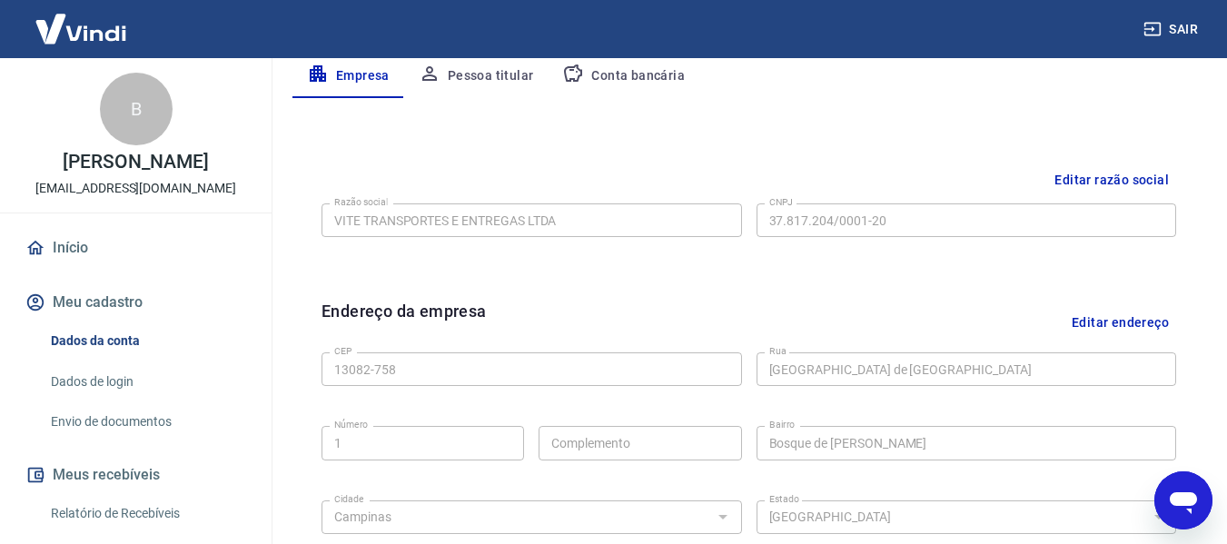
scroll to position [363, 0]
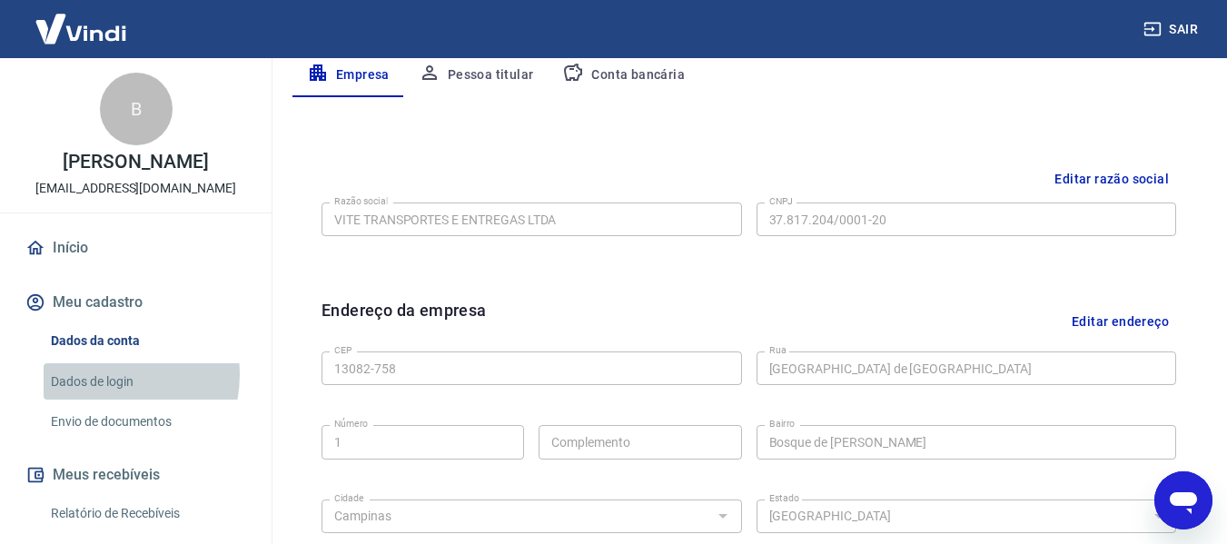
click at [102, 393] on link "Dados de login" at bounding box center [147, 381] width 206 height 37
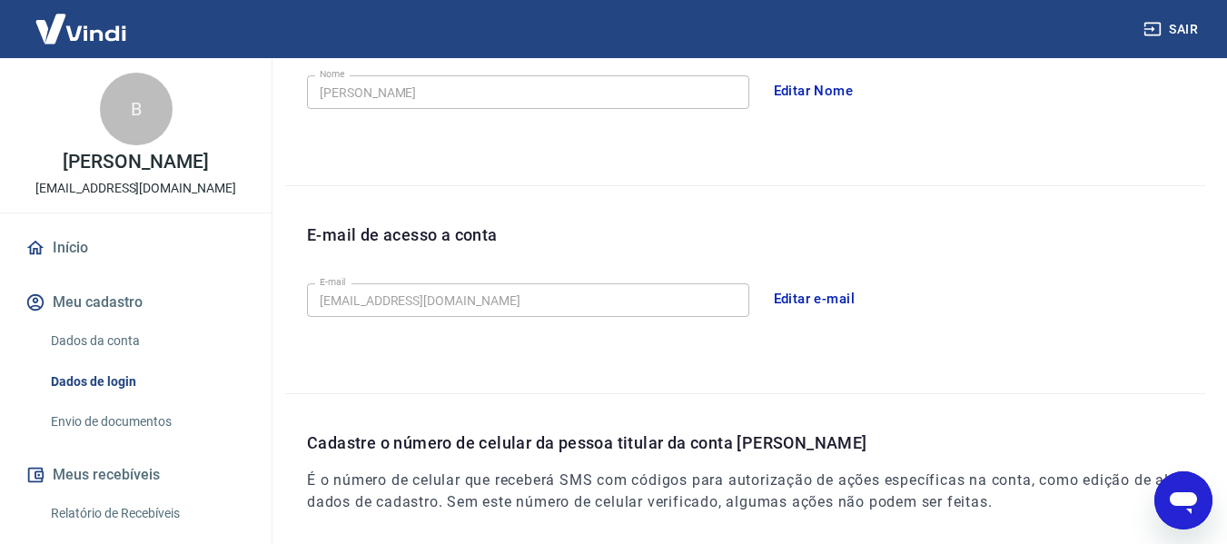
click at [104, 430] on link "Envio de documentos" at bounding box center [147, 421] width 206 height 37
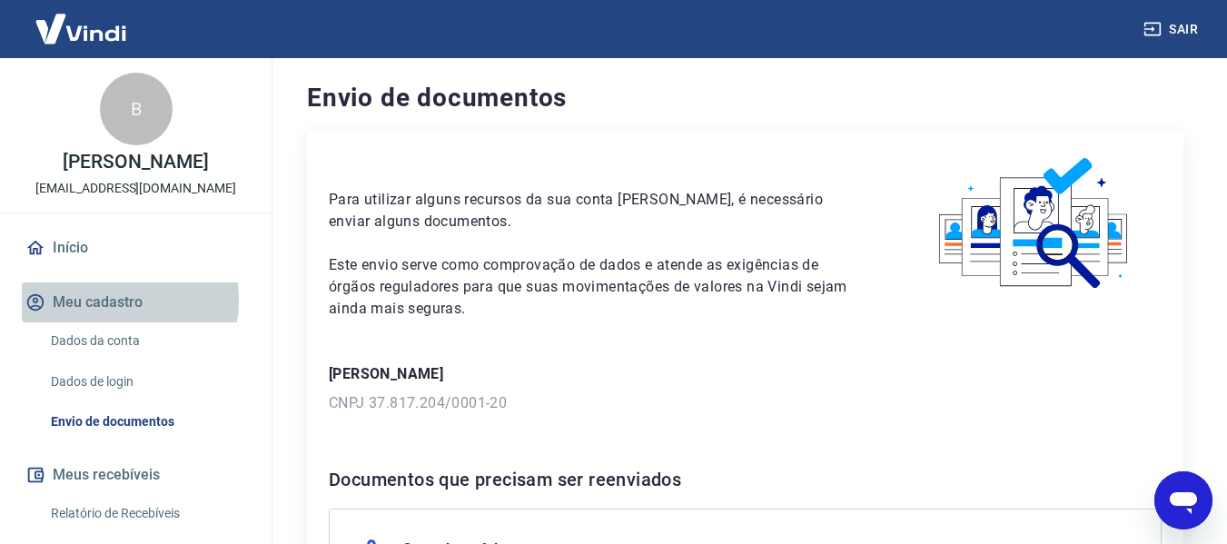
click at [104, 319] on button "Meu cadastro" at bounding box center [136, 302] width 228 height 40
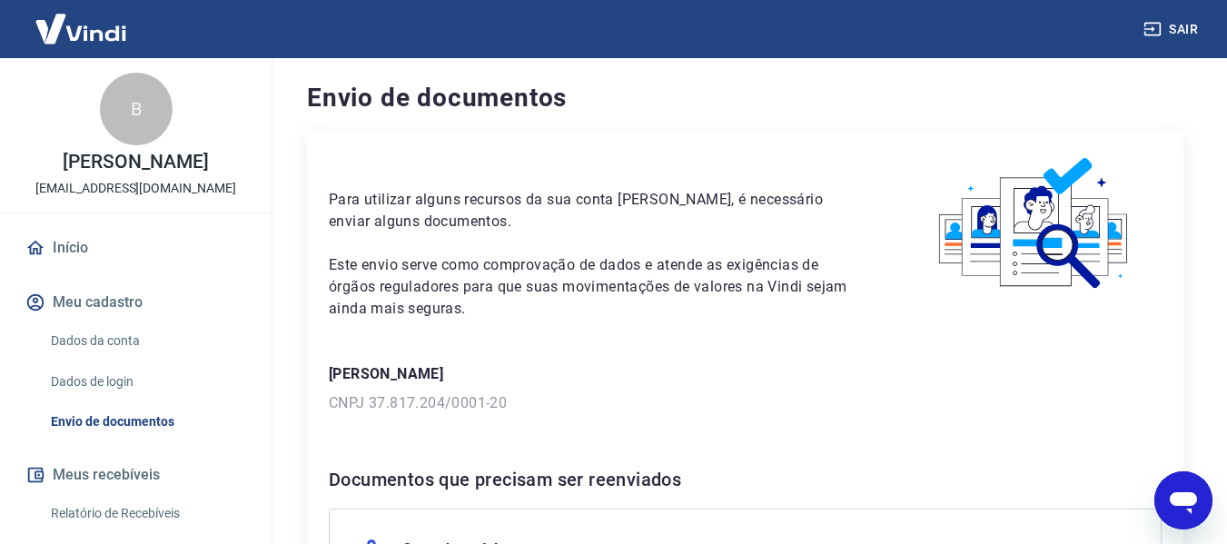
click at [1192, 496] on icon "Abrir janela de mensagens" at bounding box center [1183, 503] width 27 height 22
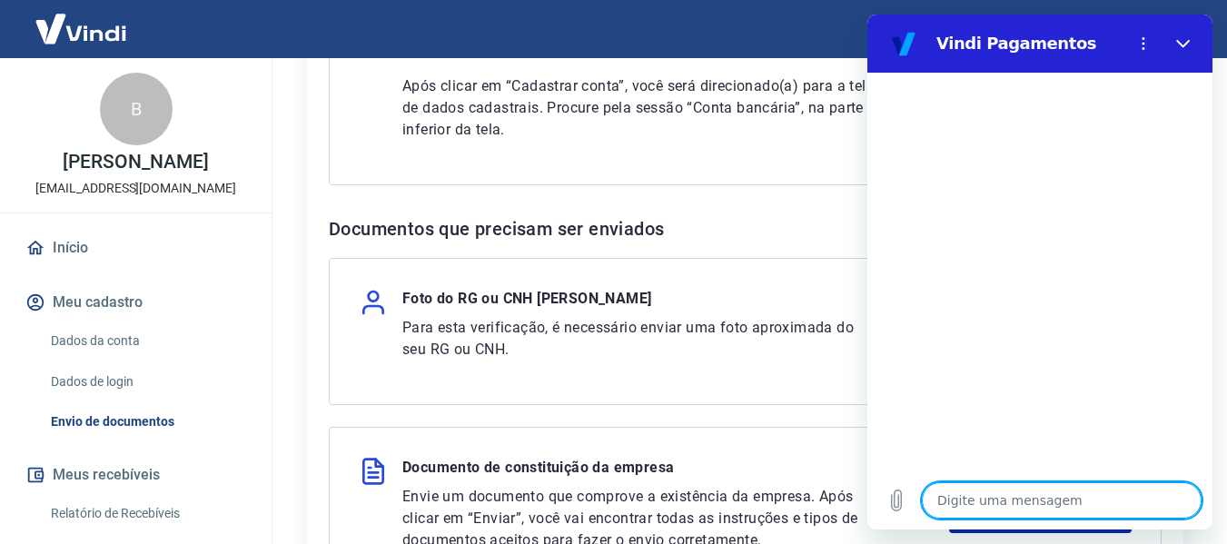
scroll to position [636, 0]
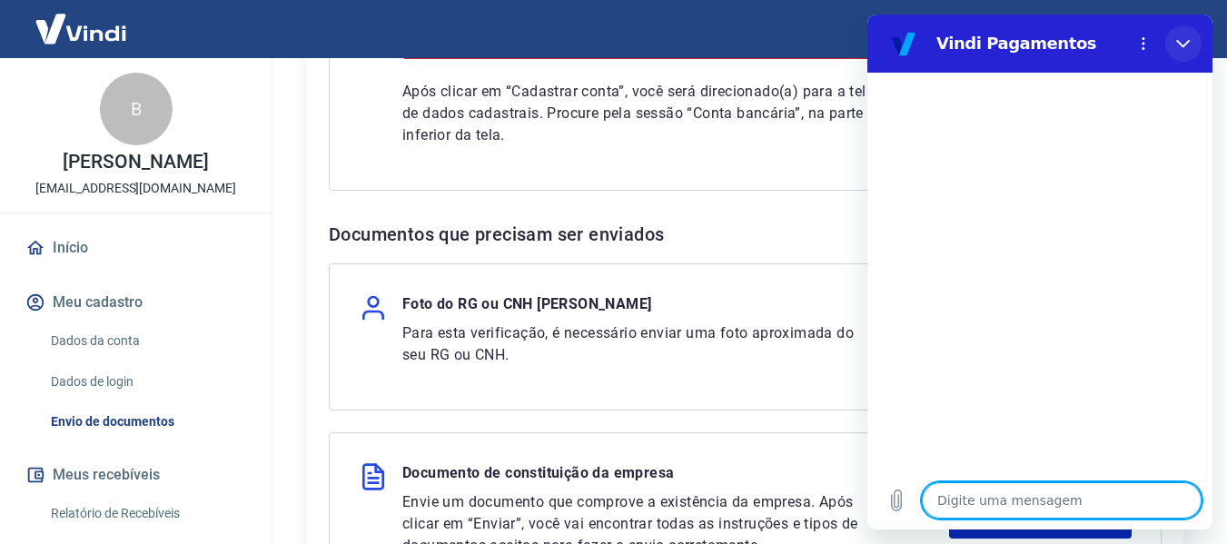
click at [1181, 34] on button "Fechar" at bounding box center [1183, 43] width 36 height 36
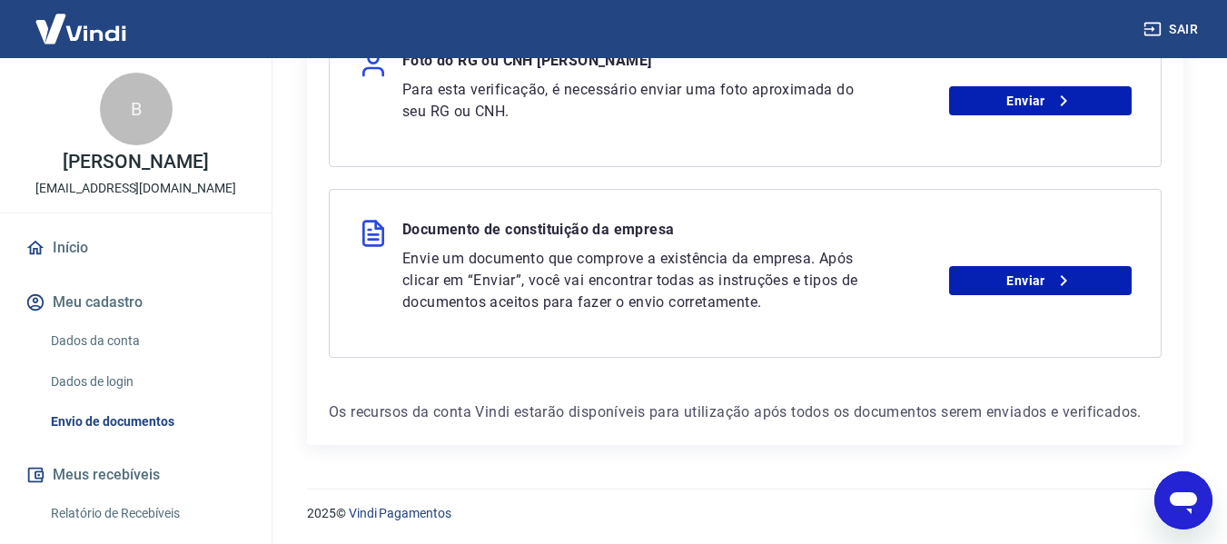
scroll to position [880, 0]
click at [1191, 517] on div "Abrir janela de mensagens" at bounding box center [1183, 500] width 54 height 54
type textarea "x"
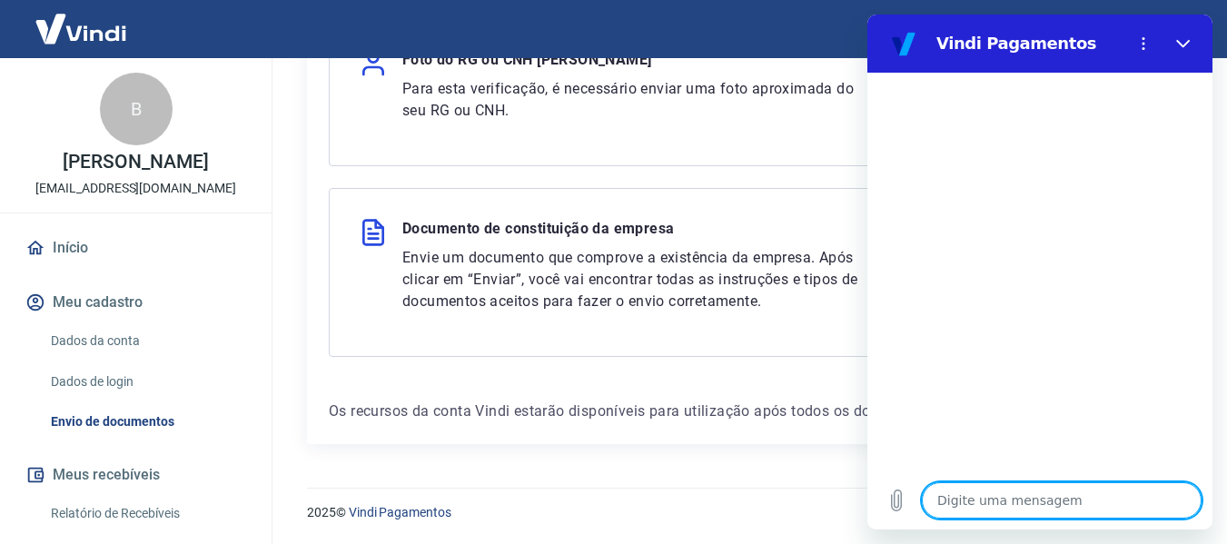
type textarea "o"
type textarea "x"
type textarea "ol"
type textarea "x"
type textarea "olá"
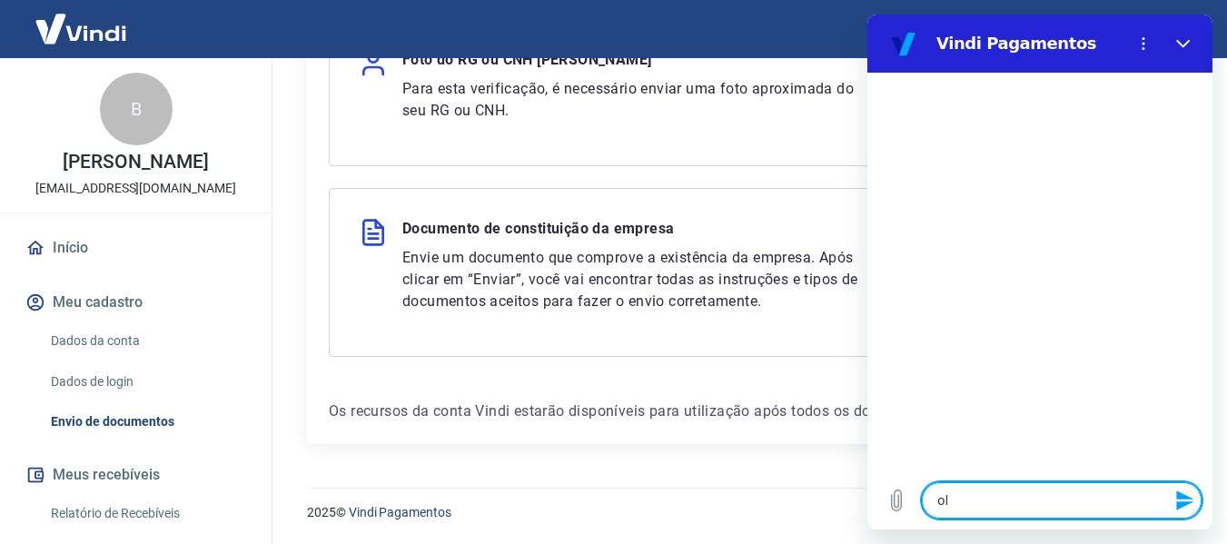
type textarea "x"
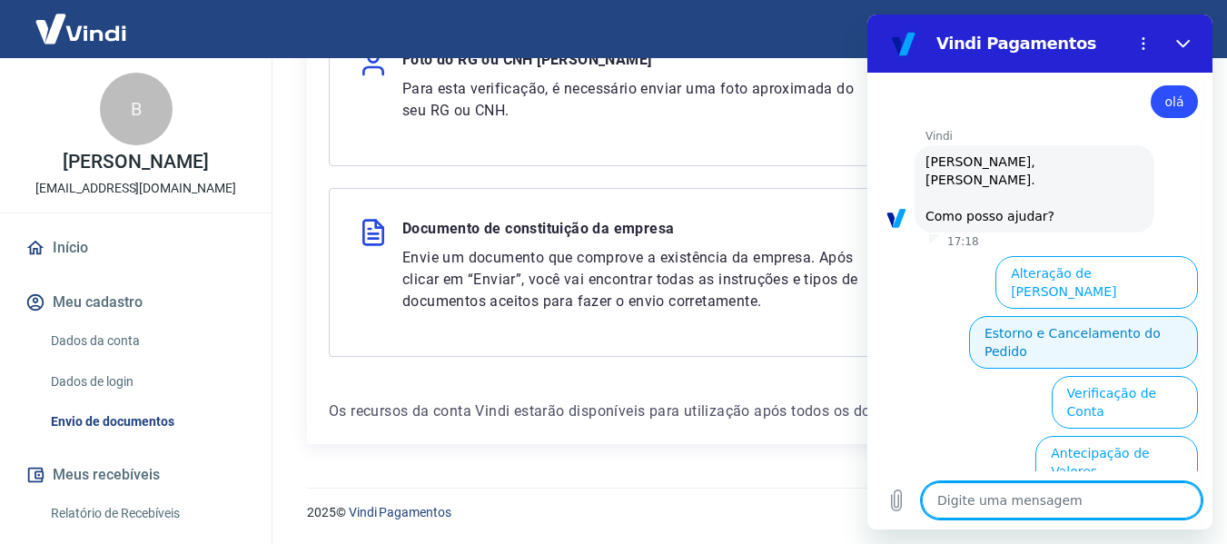
scroll to position [0, 0]
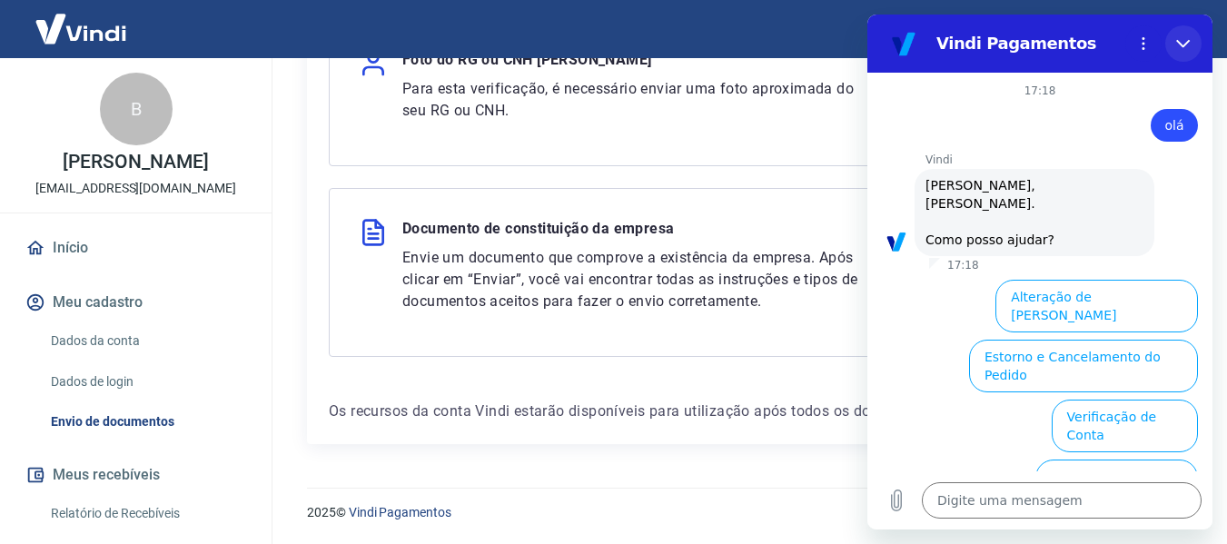
click at [1185, 44] on icon "Fechar" at bounding box center [1183, 44] width 14 height 8
type textarea "x"
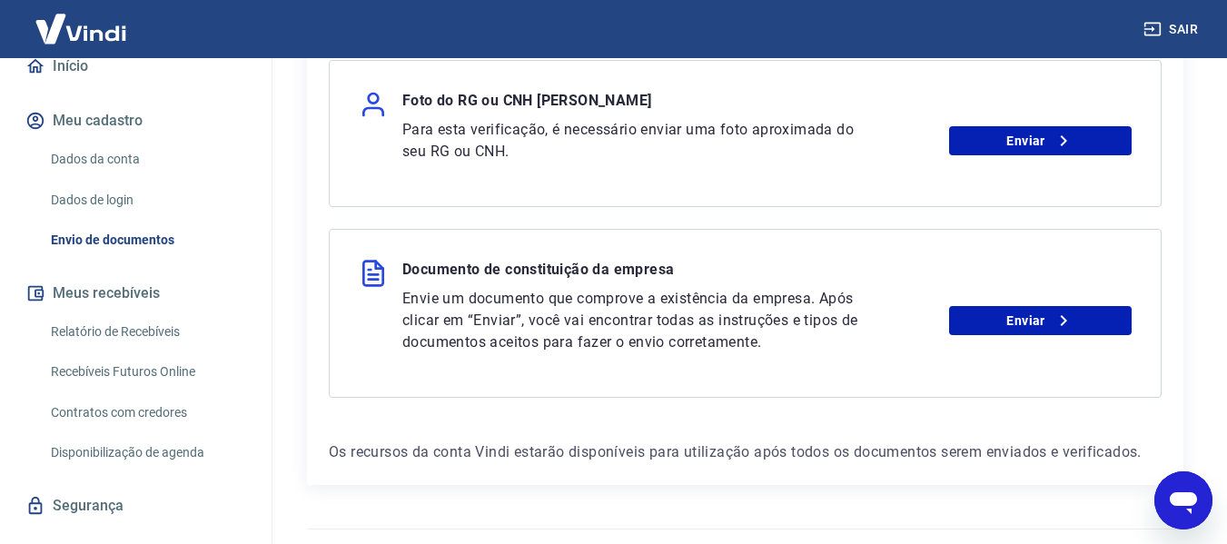
scroll to position [880, 0]
